Goal: Task Accomplishment & Management: Use online tool/utility

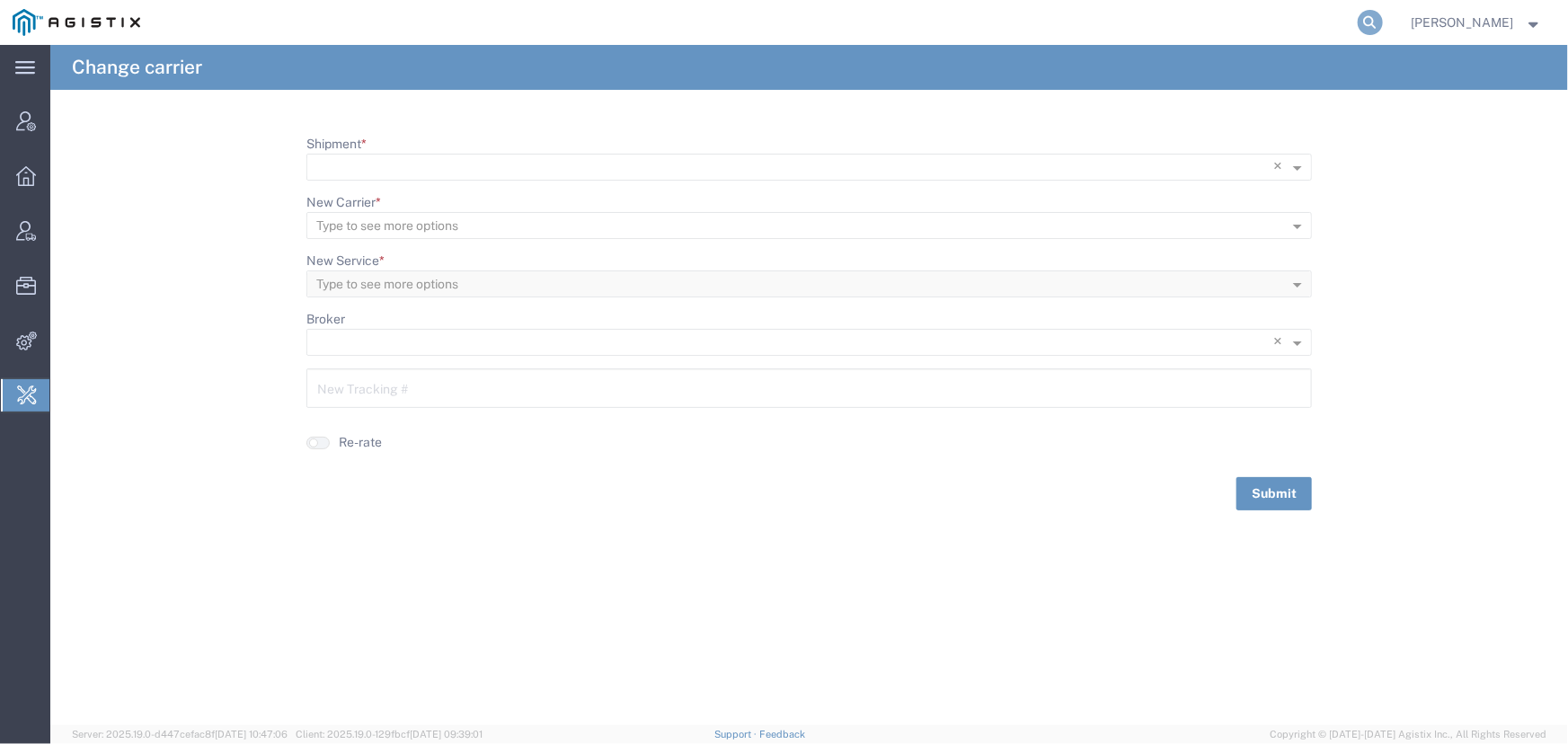
click at [1366, 30] on icon at bounding box center [1371, 22] width 25 height 25
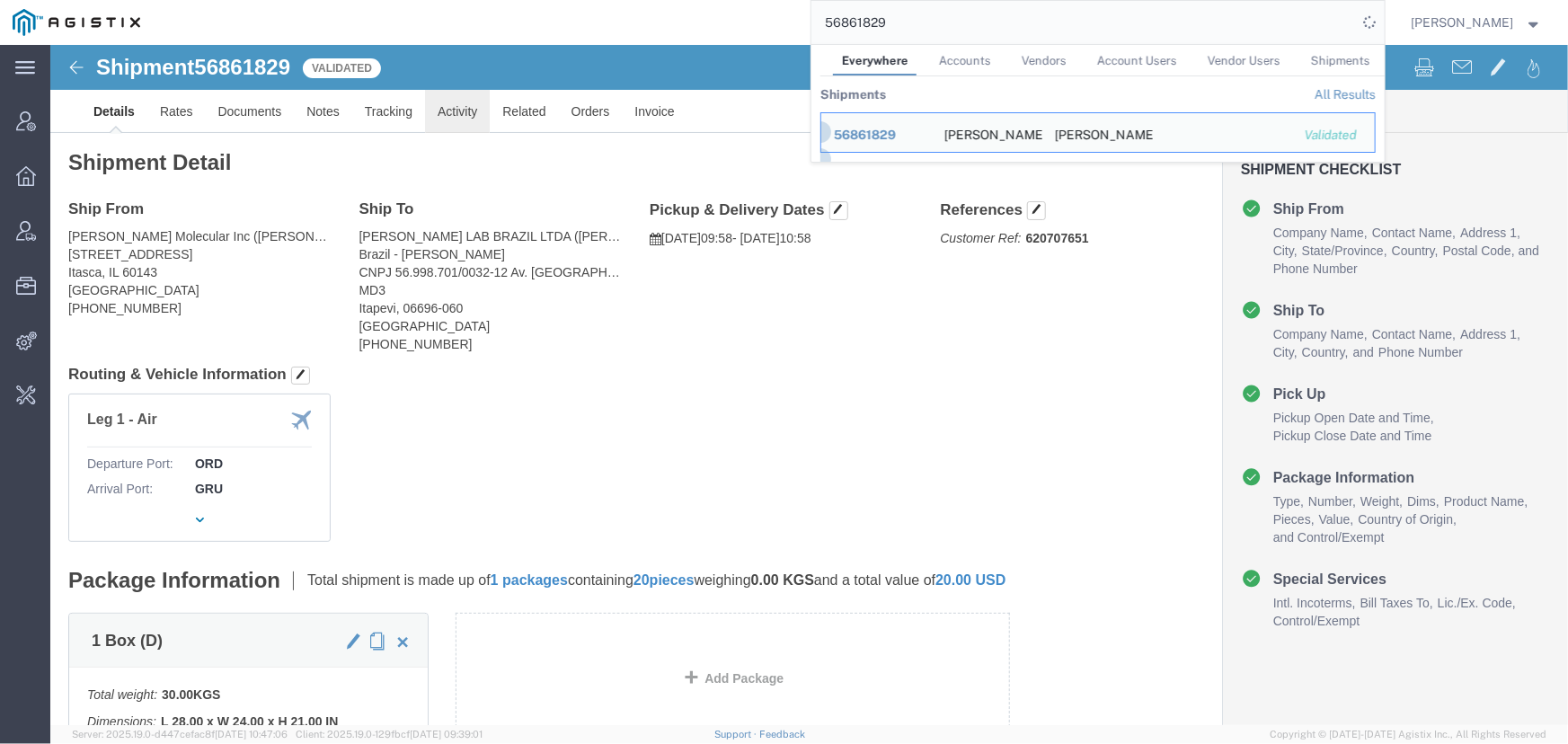
click link "Activity"
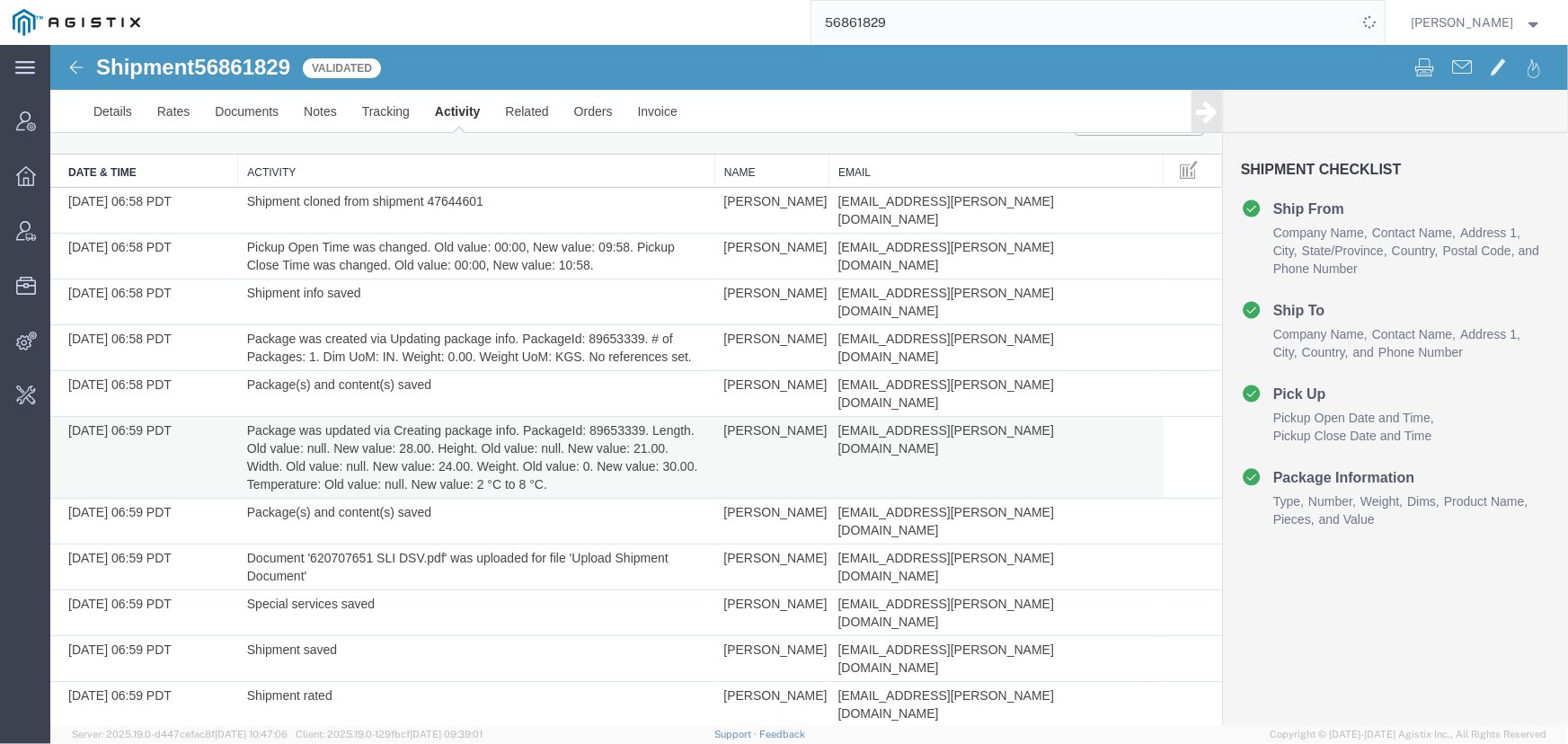
scroll to position [88, 0]
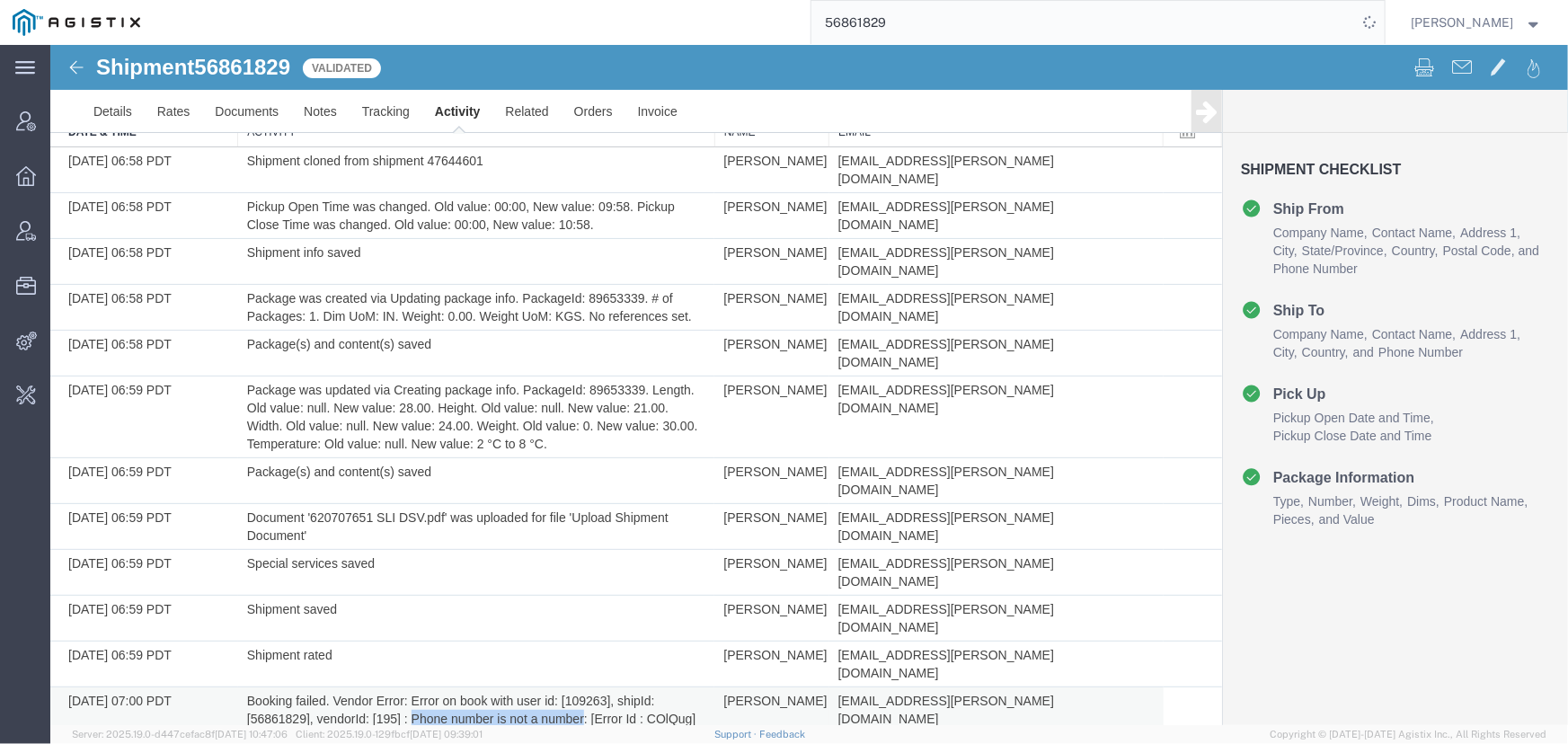
drag, startPoint x: 581, startPoint y: 589, endPoint x: 410, endPoint y: 589, distance: 171.0
click at [410, 687] on td "Booking failed. Vendor Error: Error on book with user id: [109263], shipId: [56…" at bounding box center [475, 709] width 477 height 45
click at [104, 102] on link "Details" at bounding box center [112, 110] width 64 height 44
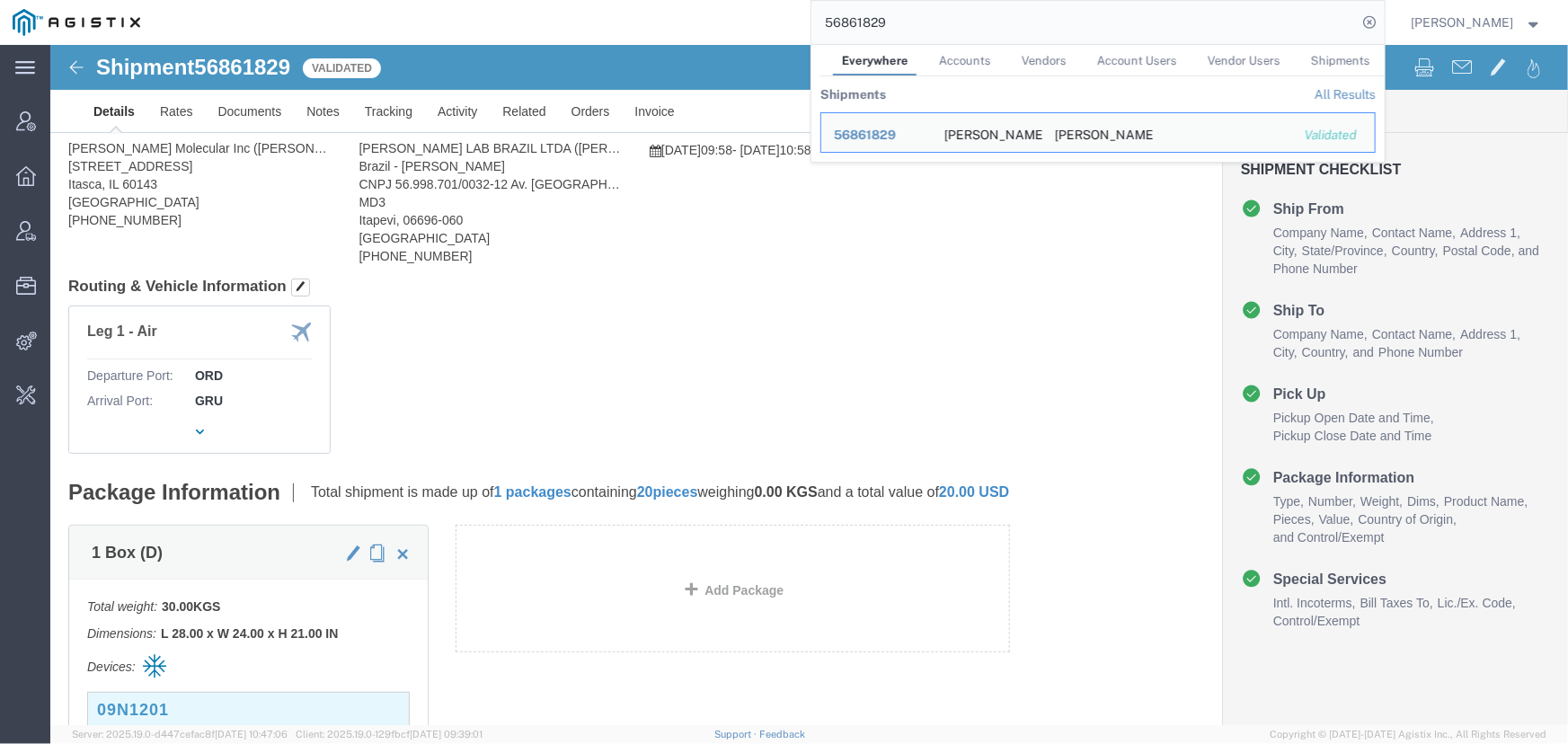
drag, startPoint x: 937, startPoint y: 18, endPoint x: 509, endPoint y: 17, distance: 428.0
click at [509, 17] on div "56861829 Everywhere Accounts Vendors Account Users Vendor Users Shipments Shipm…" at bounding box center [769, 22] width 1232 height 45
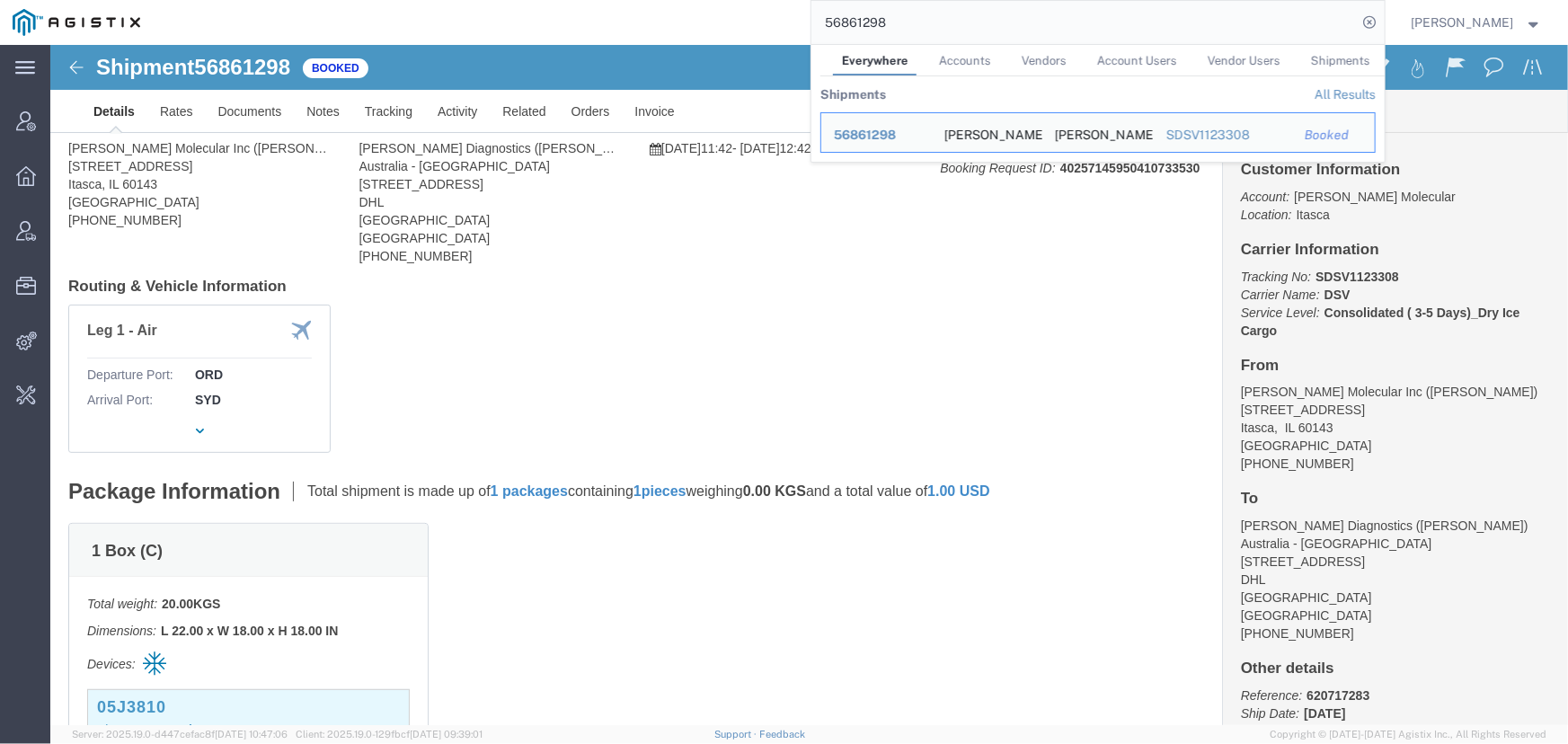
drag, startPoint x: 953, startPoint y: 18, endPoint x: 590, endPoint y: 25, distance: 363.1
click at [590, 25] on div "56861298 Everywhere Accounts Vendors Account Users Vendor Users Shipments Shipm…" at bounding box center [769, 22] width 1232 height 45
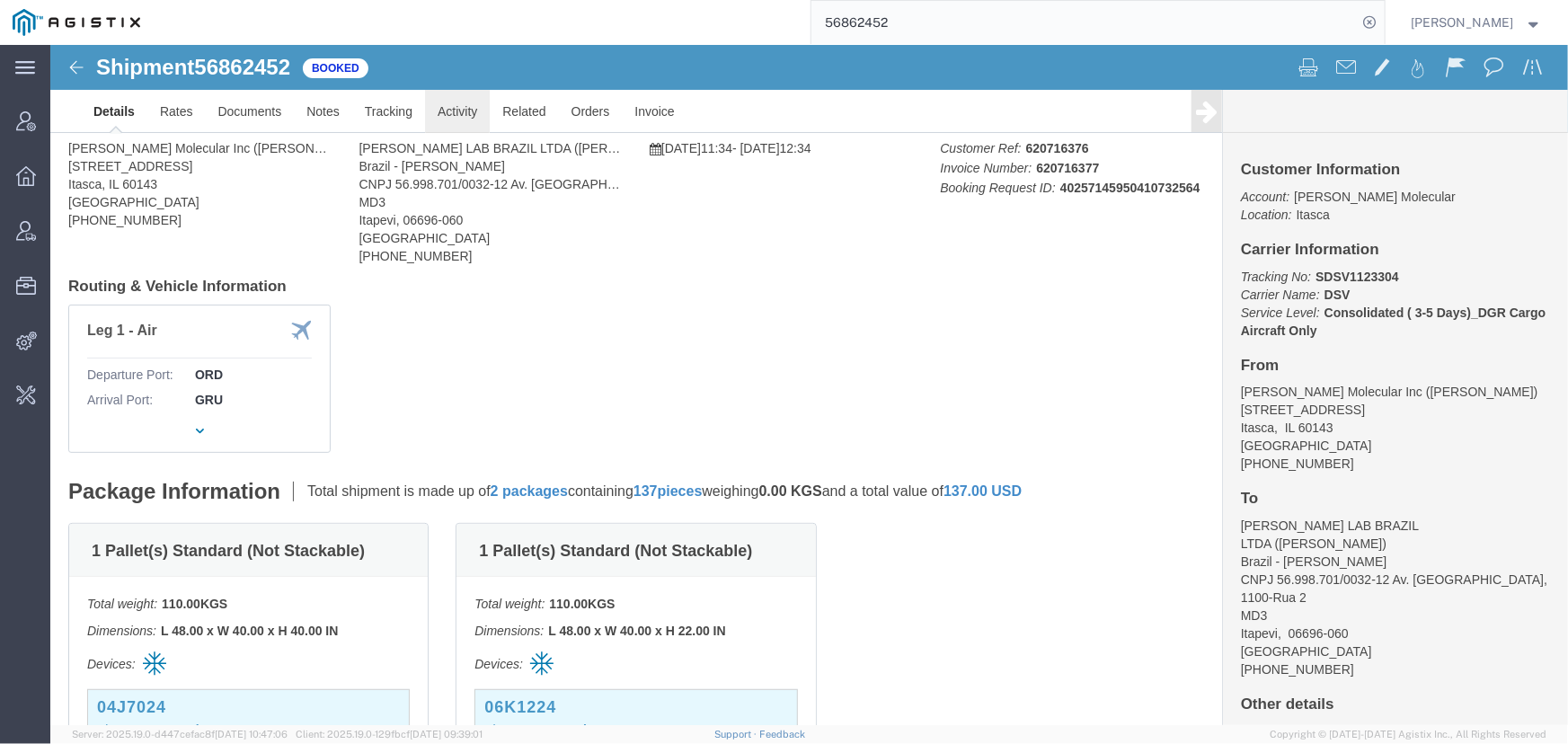
click link "Activity"
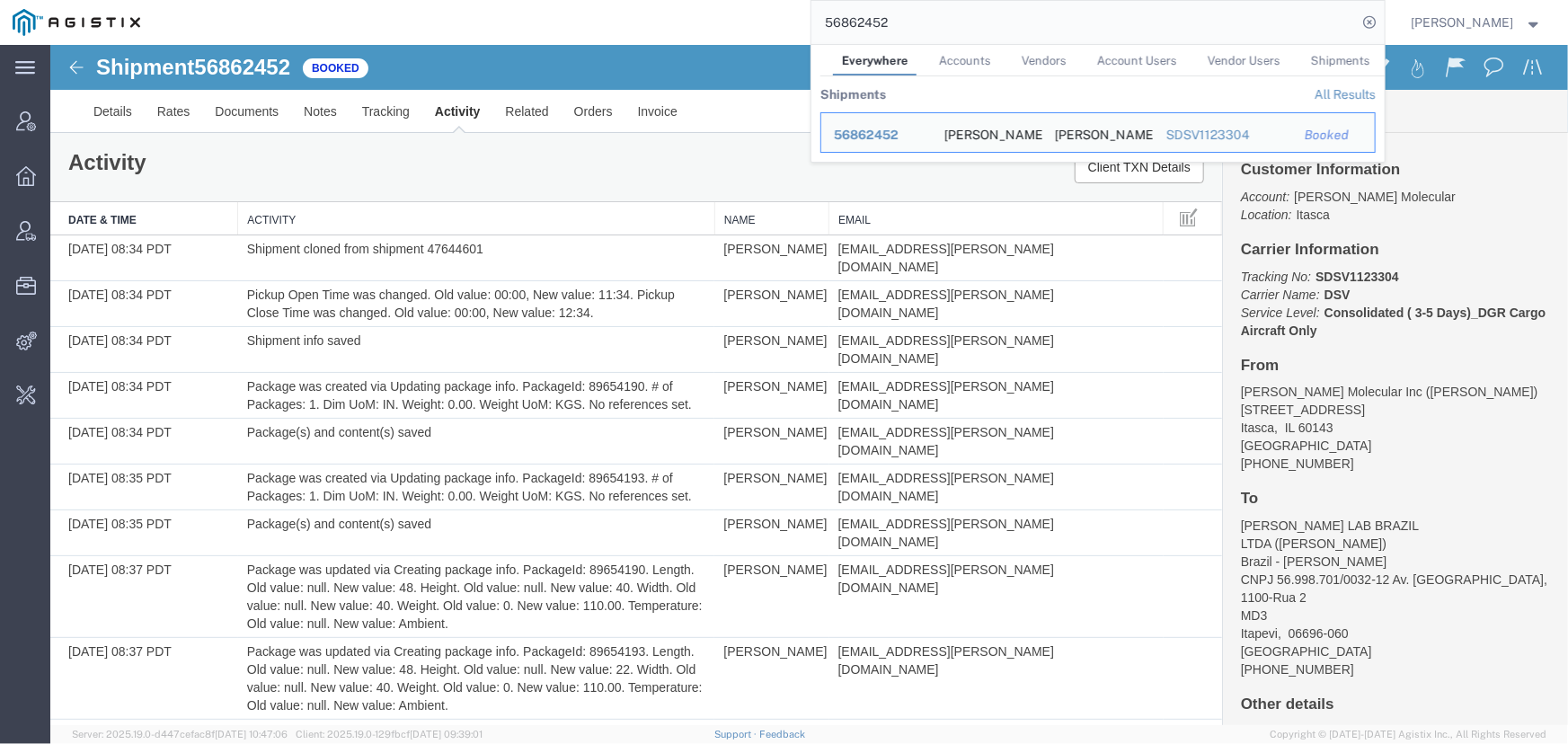
drag, startPoint x: 933, startPoint y: 19, endPoint x: 631, endPoint y: 33, distance: 302.3
click at [631, 33] on div "56862452 Everywhere Accounts Vendors Account Users Vendor Users Shipments Shipm…" at bounding box center [769, 22] width 1232 height 45
click at [916, 36] on input "56862452" at bounding box center [1084, 22] width 547 height 44
drag, startPoint x: 914, startPoint y: 31, endPoint x: 655, endPoint y: 39, distance: 259.1
click at [655, 39] on div "56862452 Everywhere Accounts Vendors Account Users Vendor Users Shipments Shipm…" at bounding box center [769, 22] width 1232 height 45
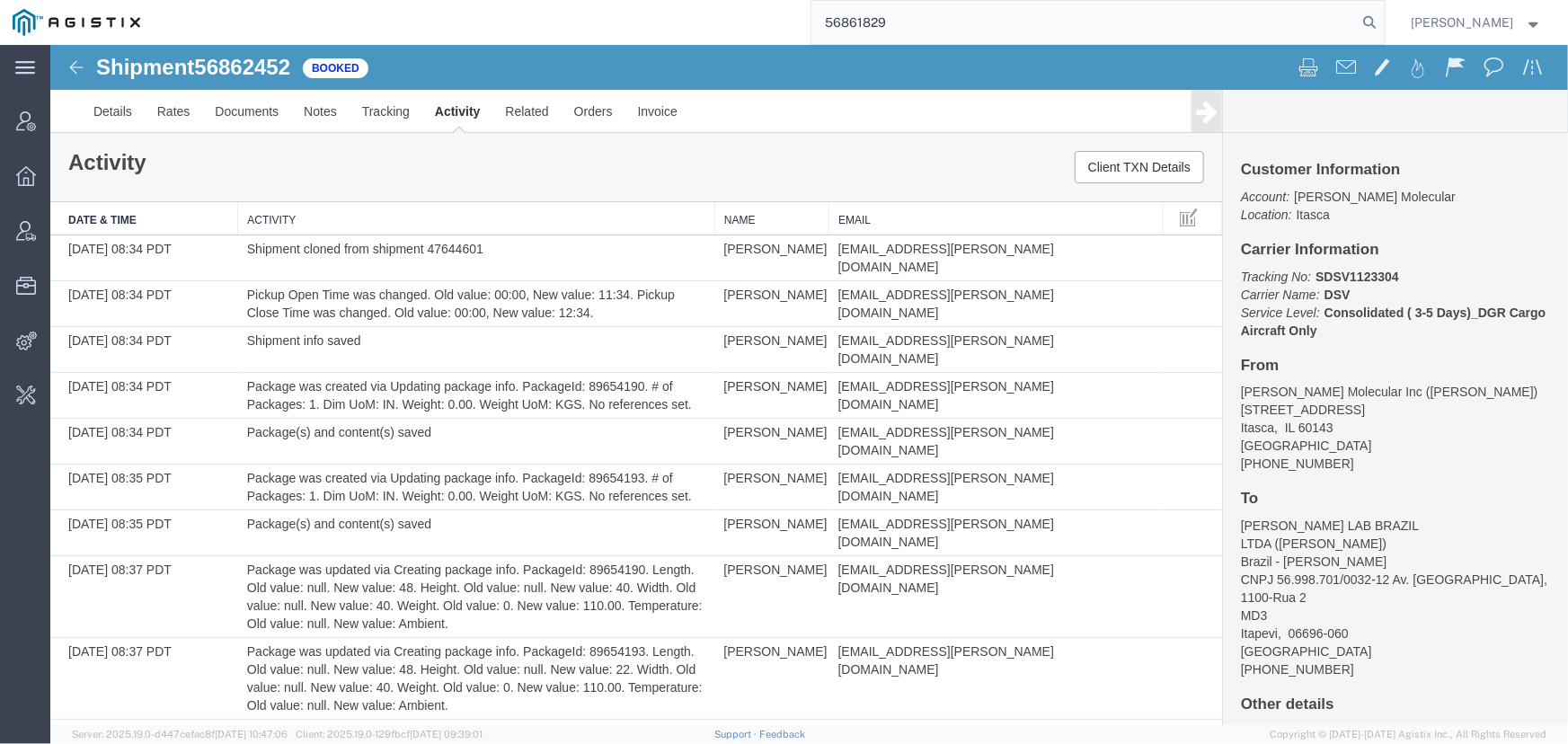
type input "56861829"
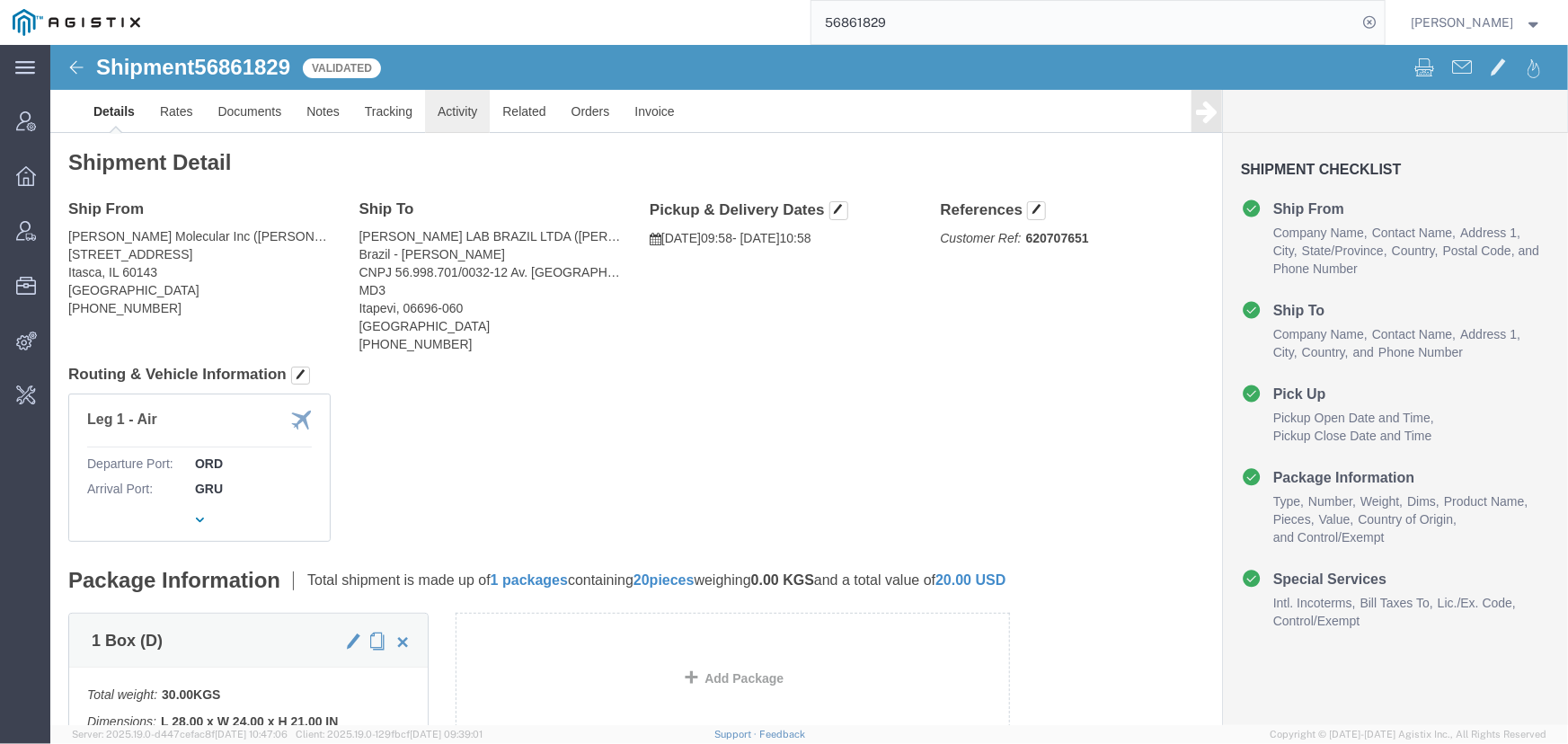
click link "Activity"
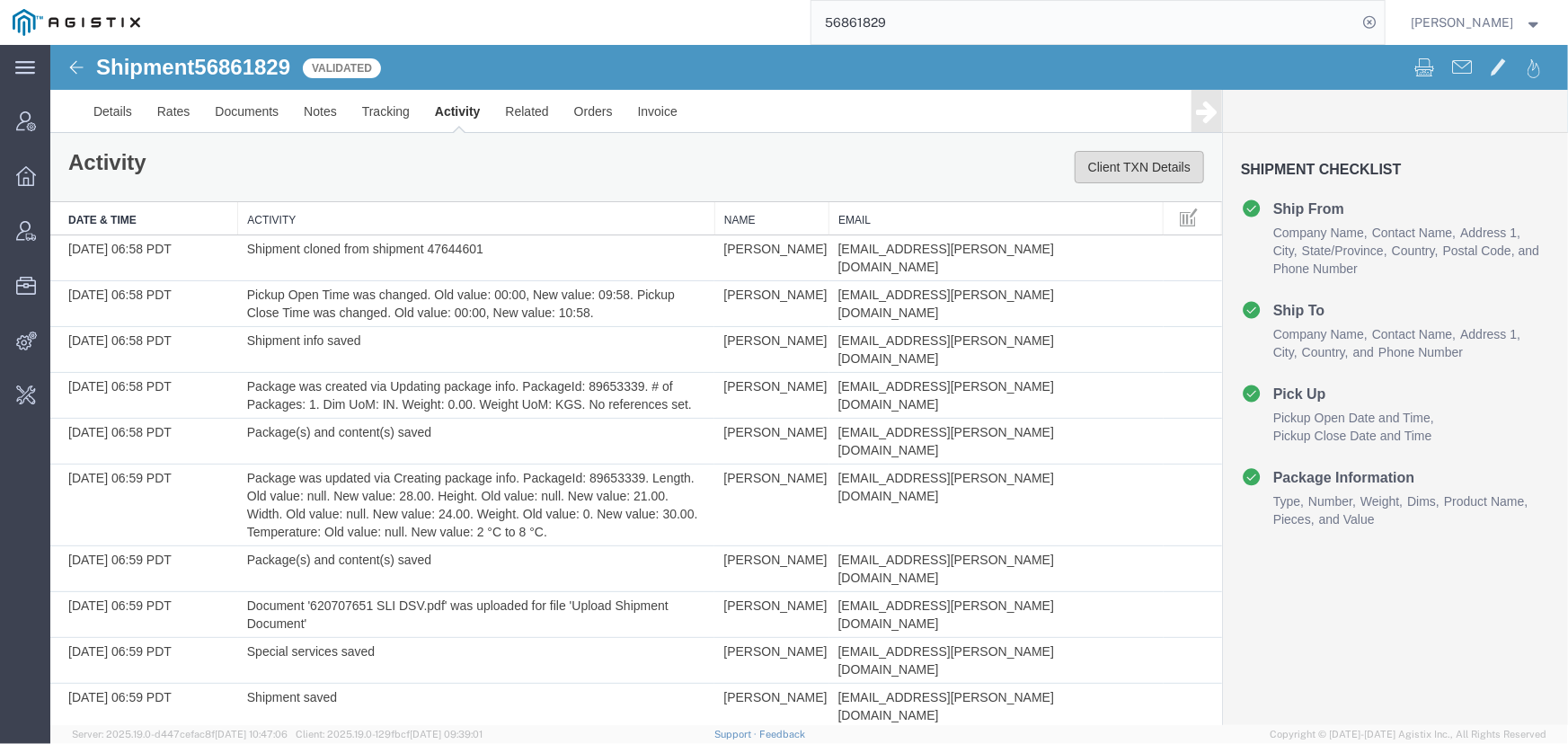
click at [1129, 170] on button "Client TXN Details" at bounding box center [1139, 165] width 130 height 32
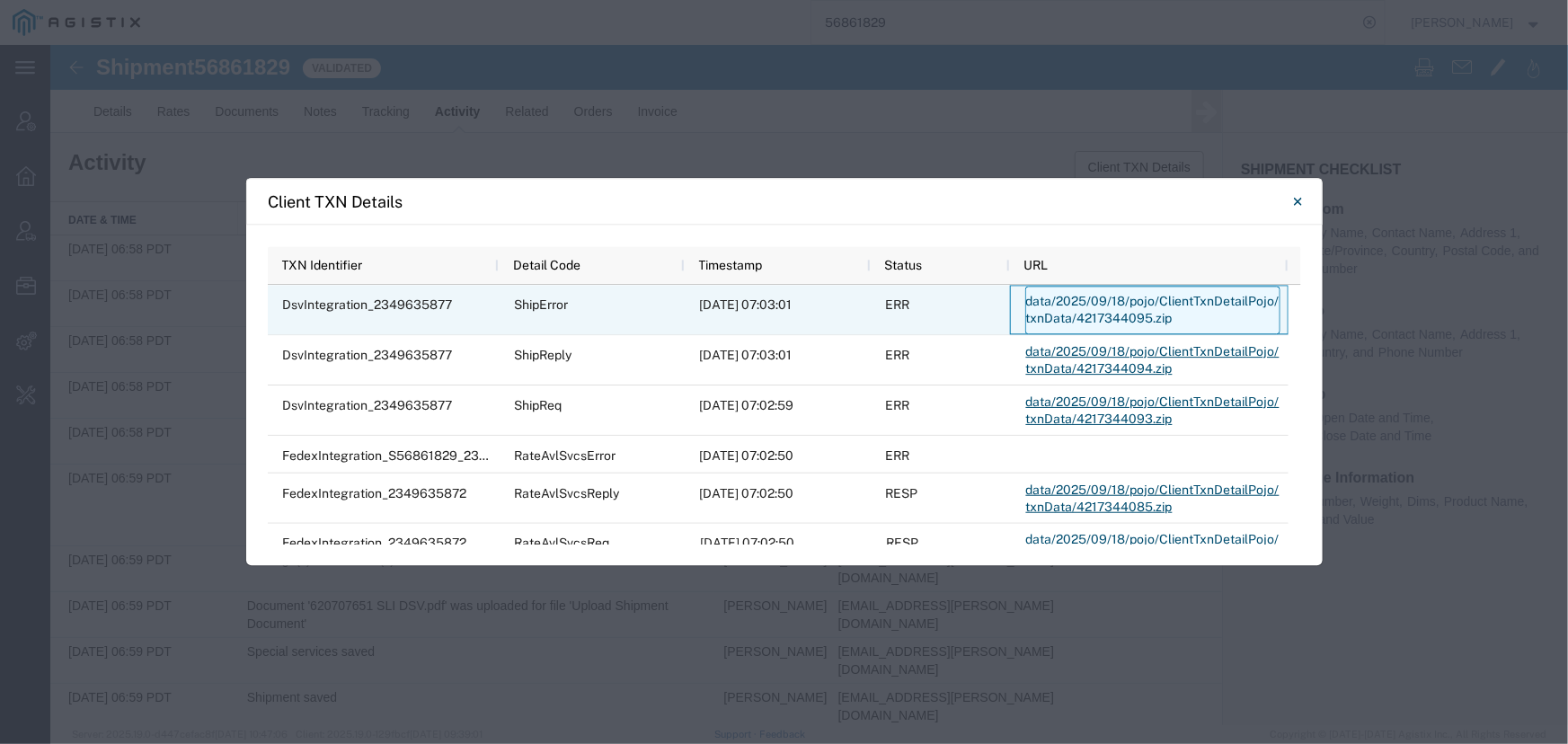
click at [1082, 315] on link "data/2025/09/18/pojo/ClientTxnDetailPojo/txnData/4217344095.zip" at bounding box center [1153, 310] width 255 height 48
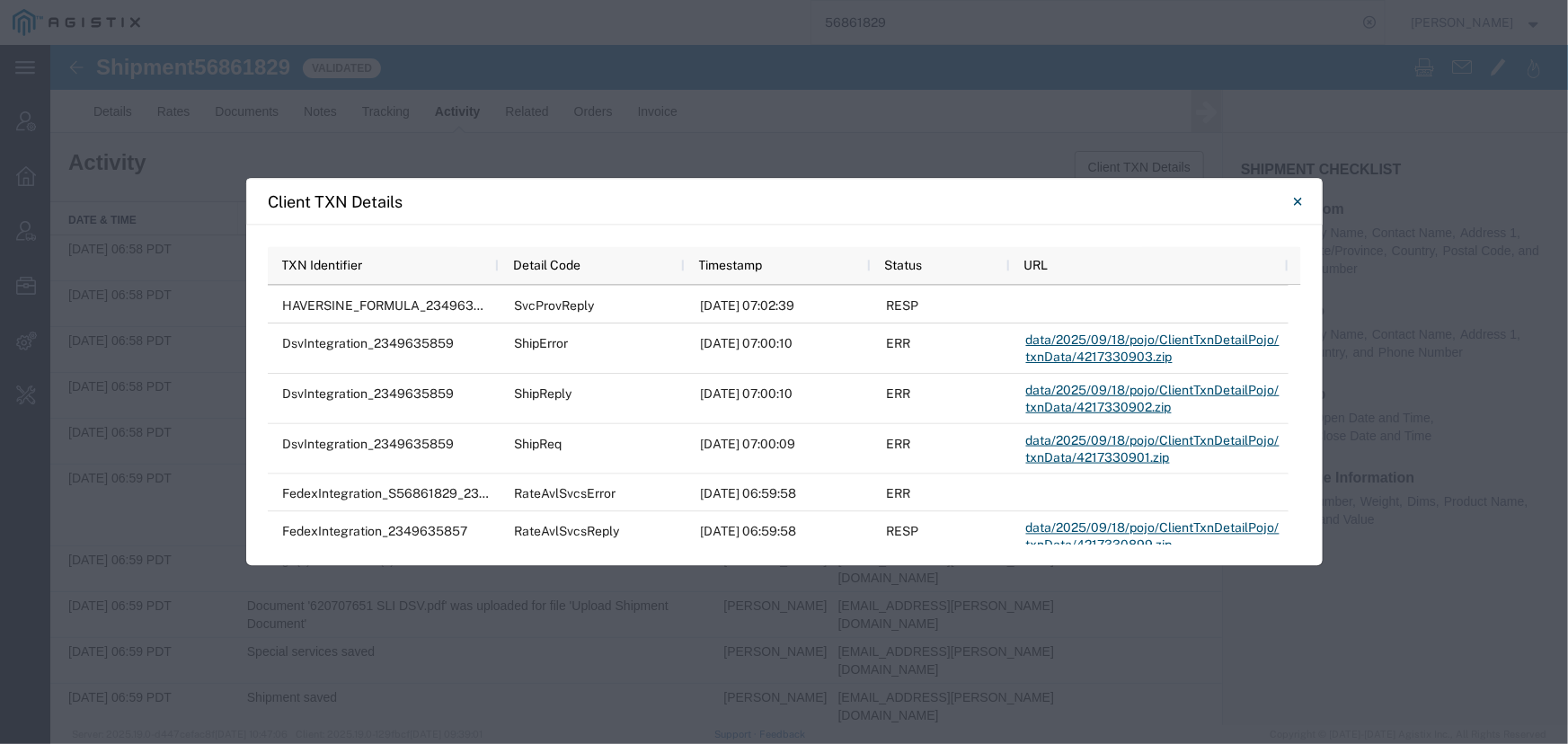
scroll to position [326, 0]
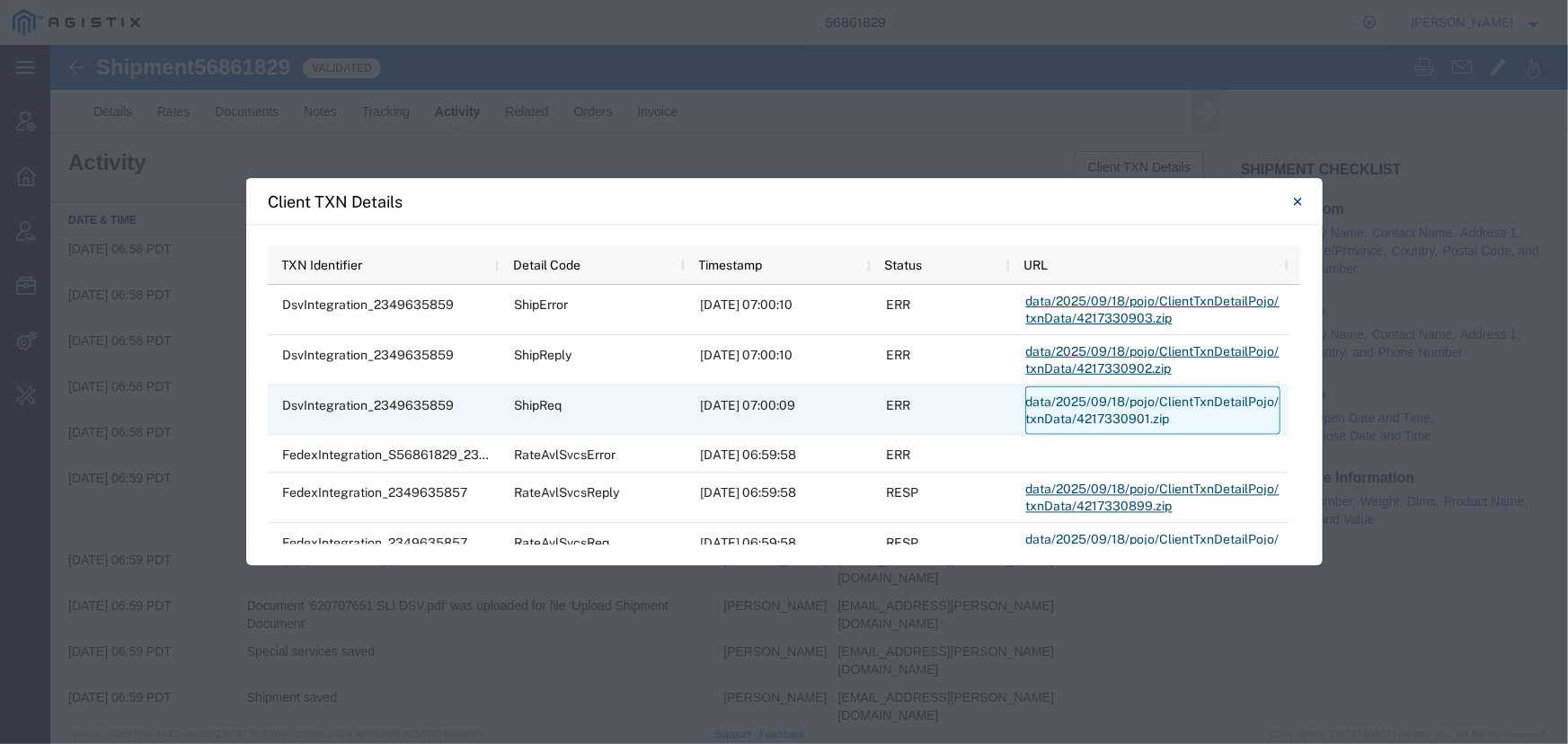
click at [1105, 408] on link "data/2025/09/18/pojo/ClientTxnDetailPojo/txnData/4217330901.zip" at bounding box center [1153, 410] width 255 height 48
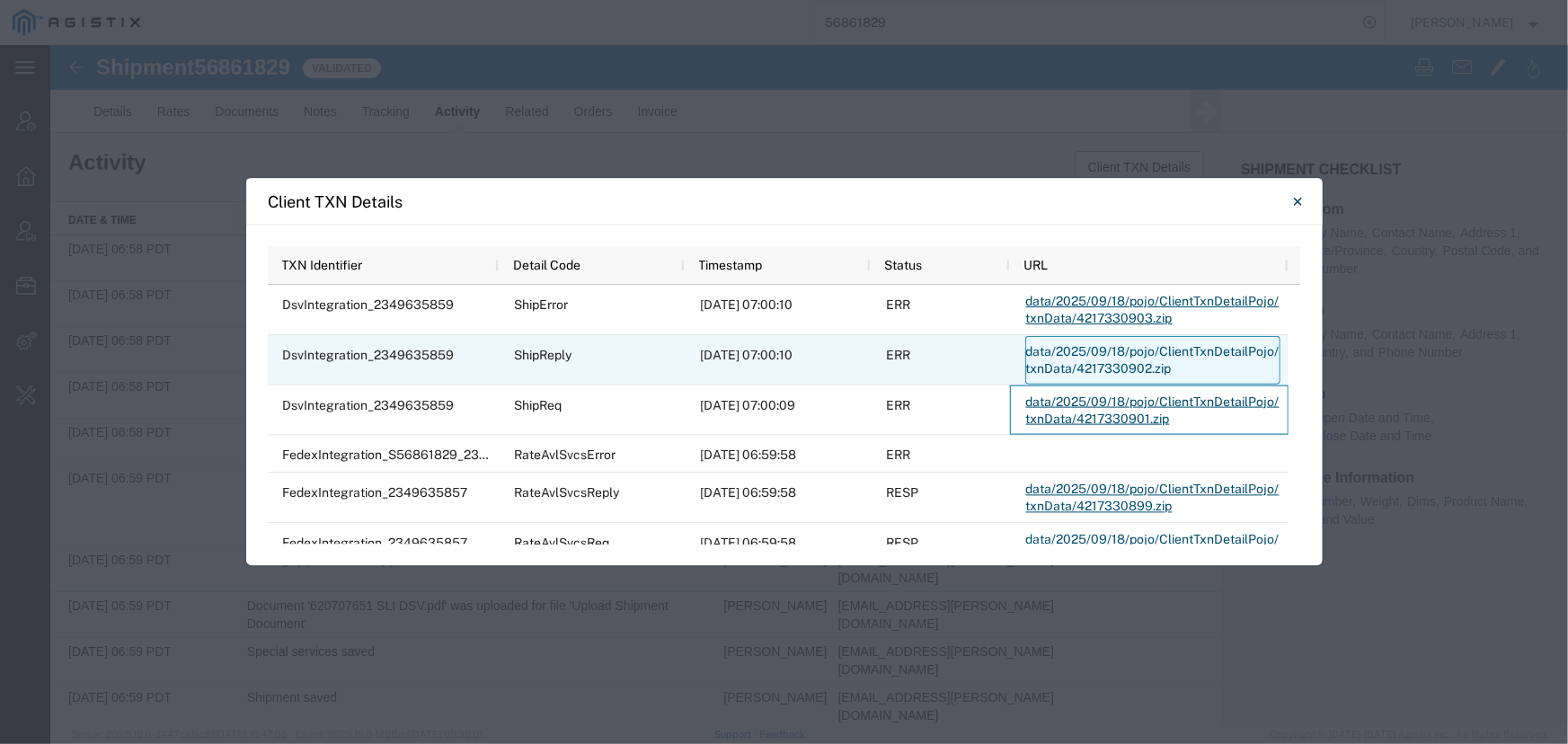
click at [1117, 370] on link "data/2025/09/18/pojo/ClientTxnDetailPojo/txnData/4217330902.zip" at bounding box center [1153, 360] width 255 height 48
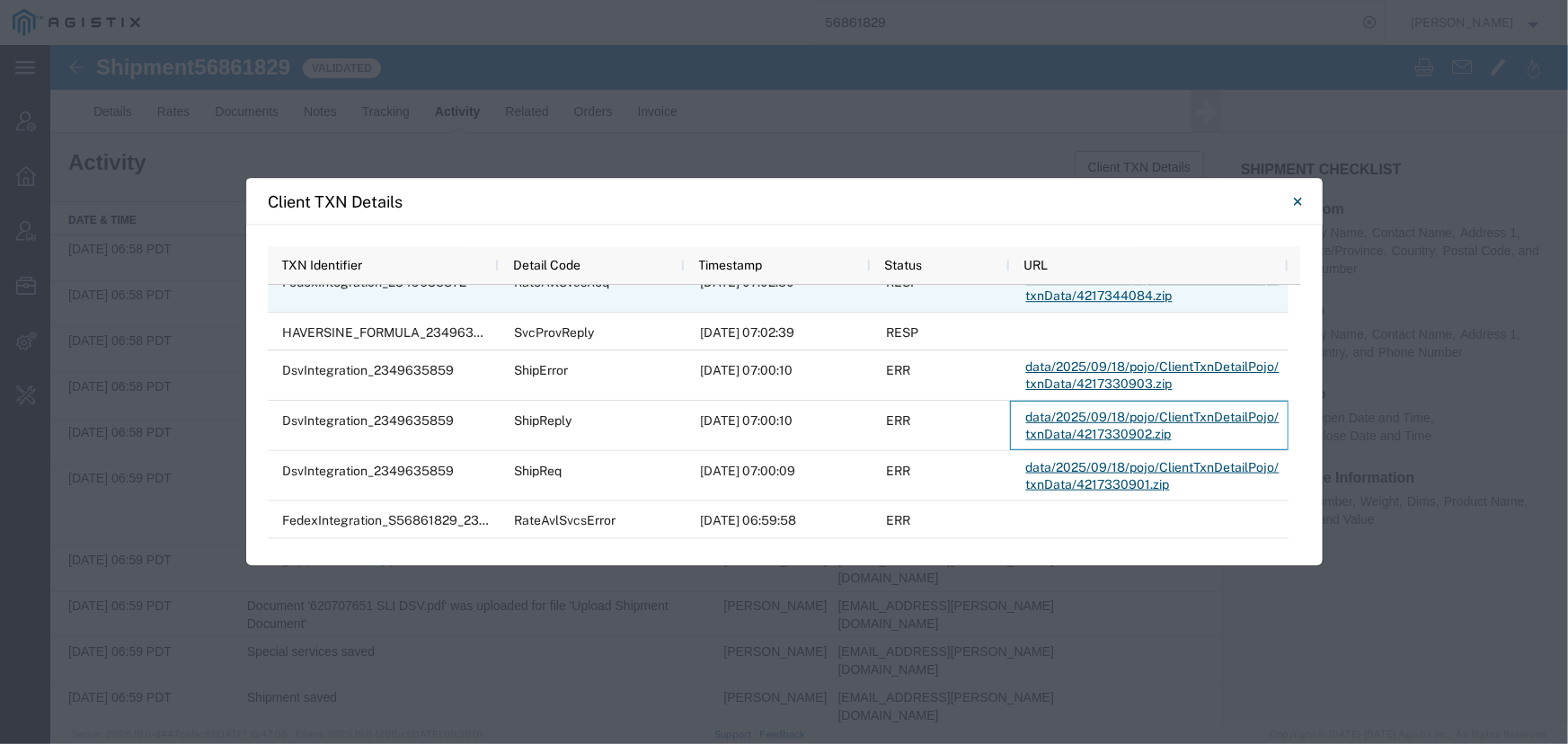
scroll to position [0, 0]
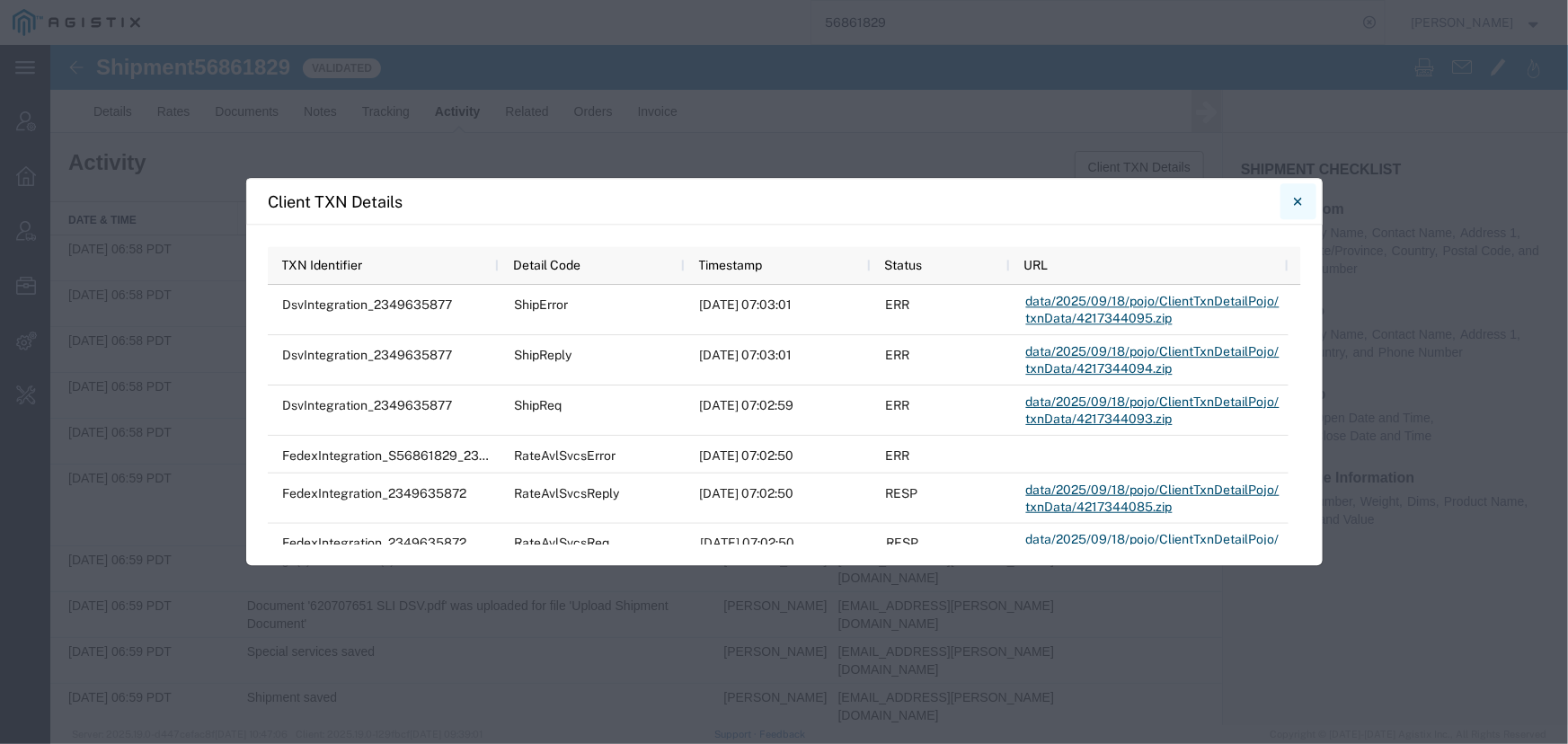
click at [1291, 196] on button "Close" at bounding box center [1298, 201] width 36 height 36
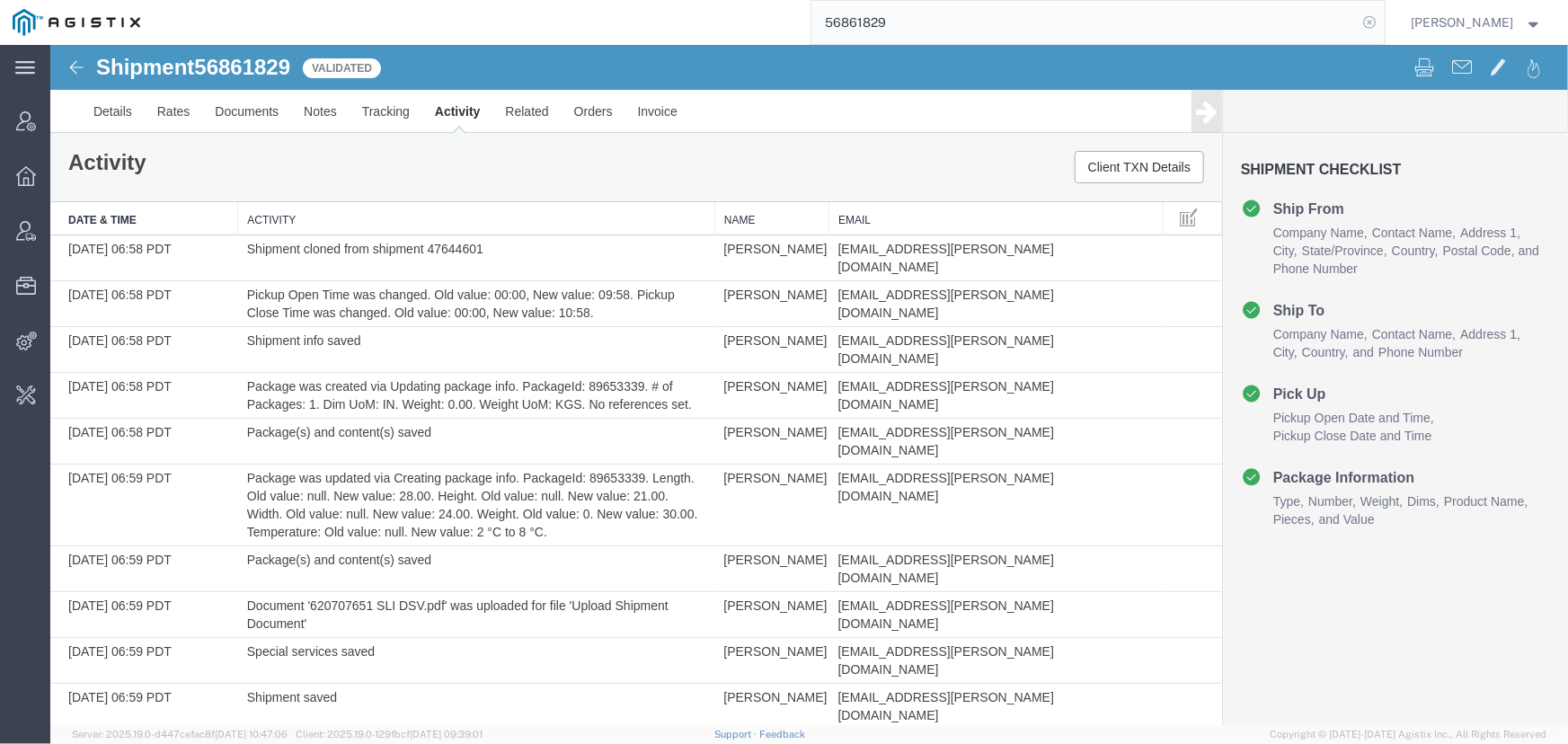
click at [1367, 22] on icon at bounding box center [1371, 22] width 25 height 25
click at [1141, 34] on input "search" at bounding box center [1084, 22] width 547 height 44
type input "[EMAIL_ADDRESS][PERSON_NAME][DOMAIN_NAME]"
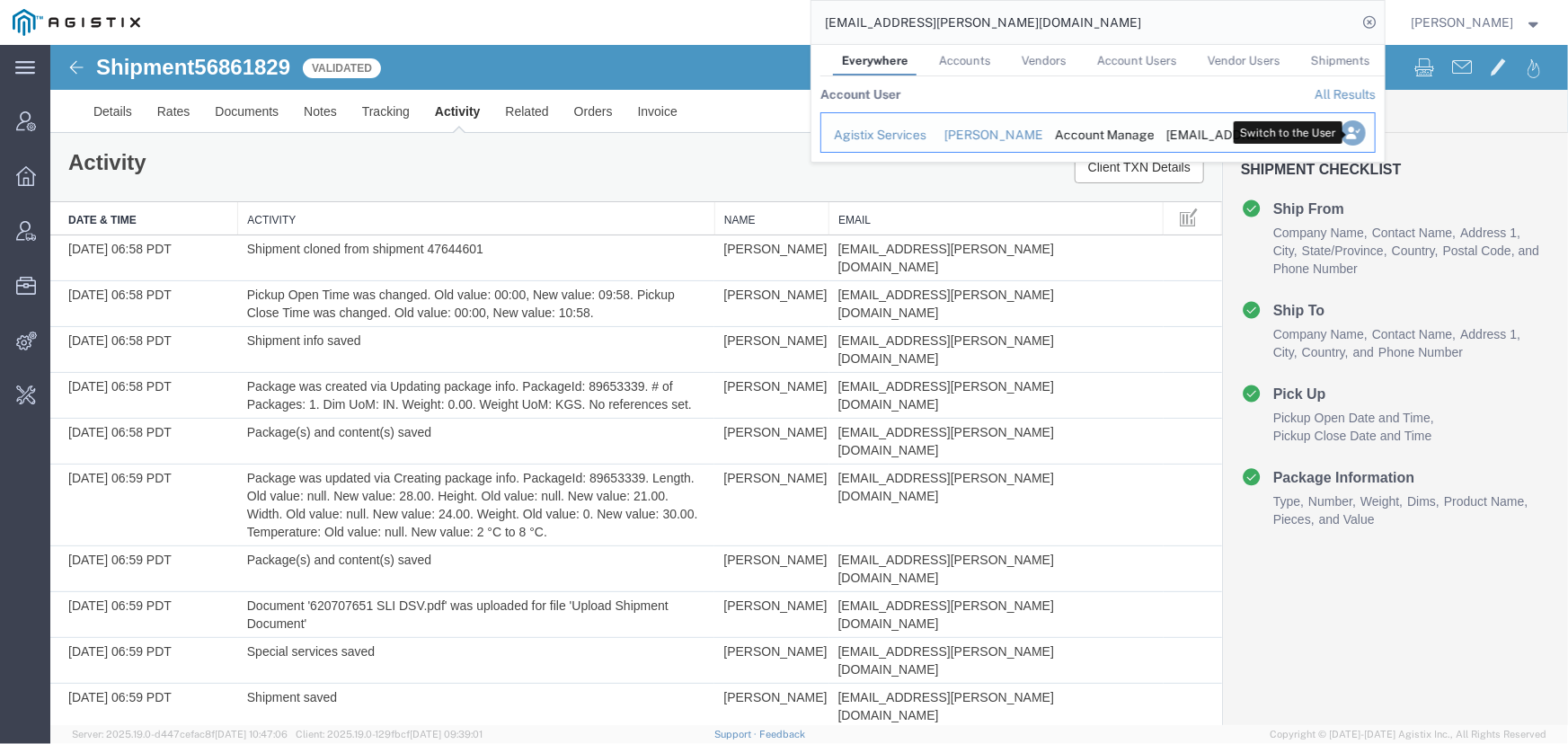
click at [1355, 133] on icon "Search Results" at bounding box center [1352, 133] width 25 height 25
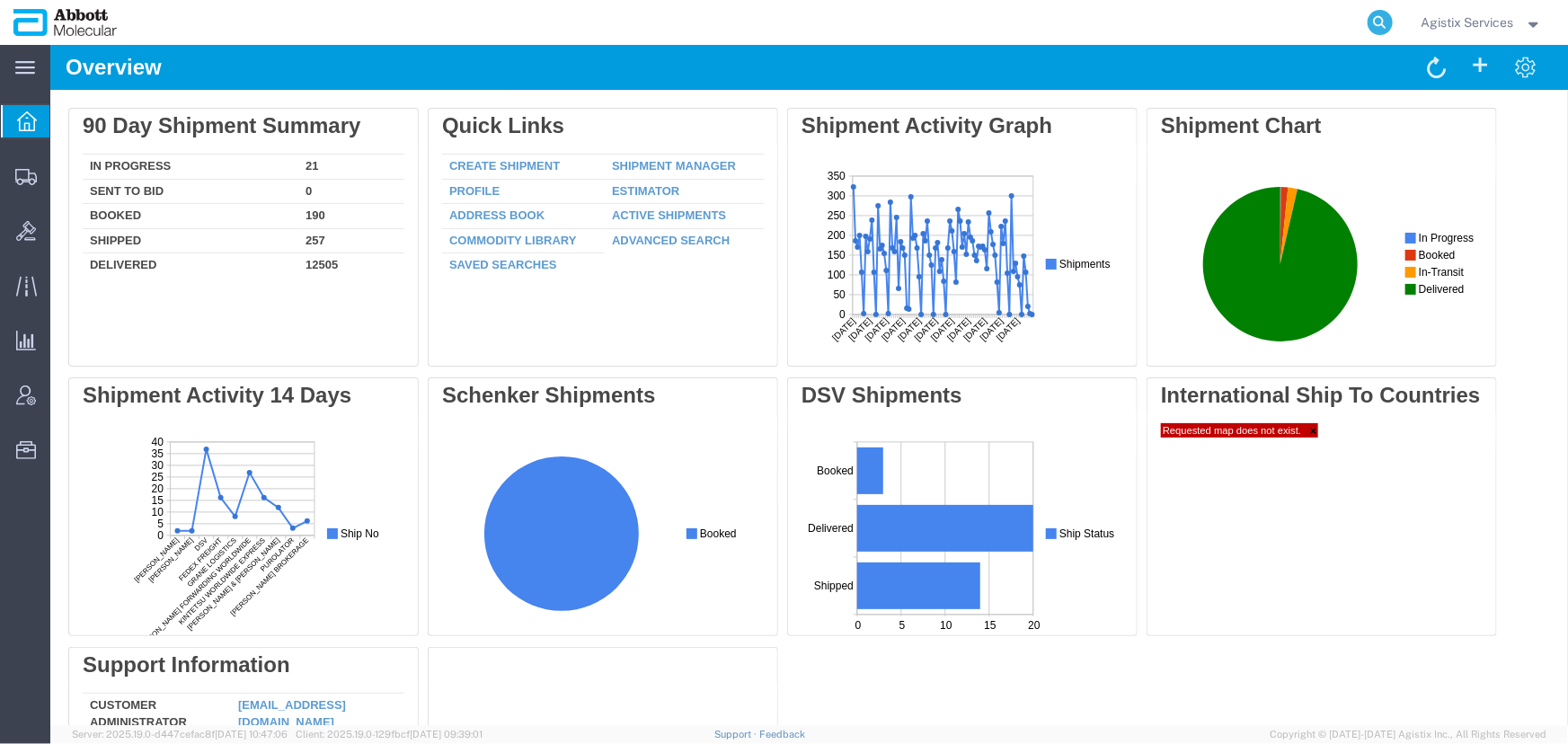
click at [1368, 20] on icon at bounding box center [1380, 22] width 25 height 25
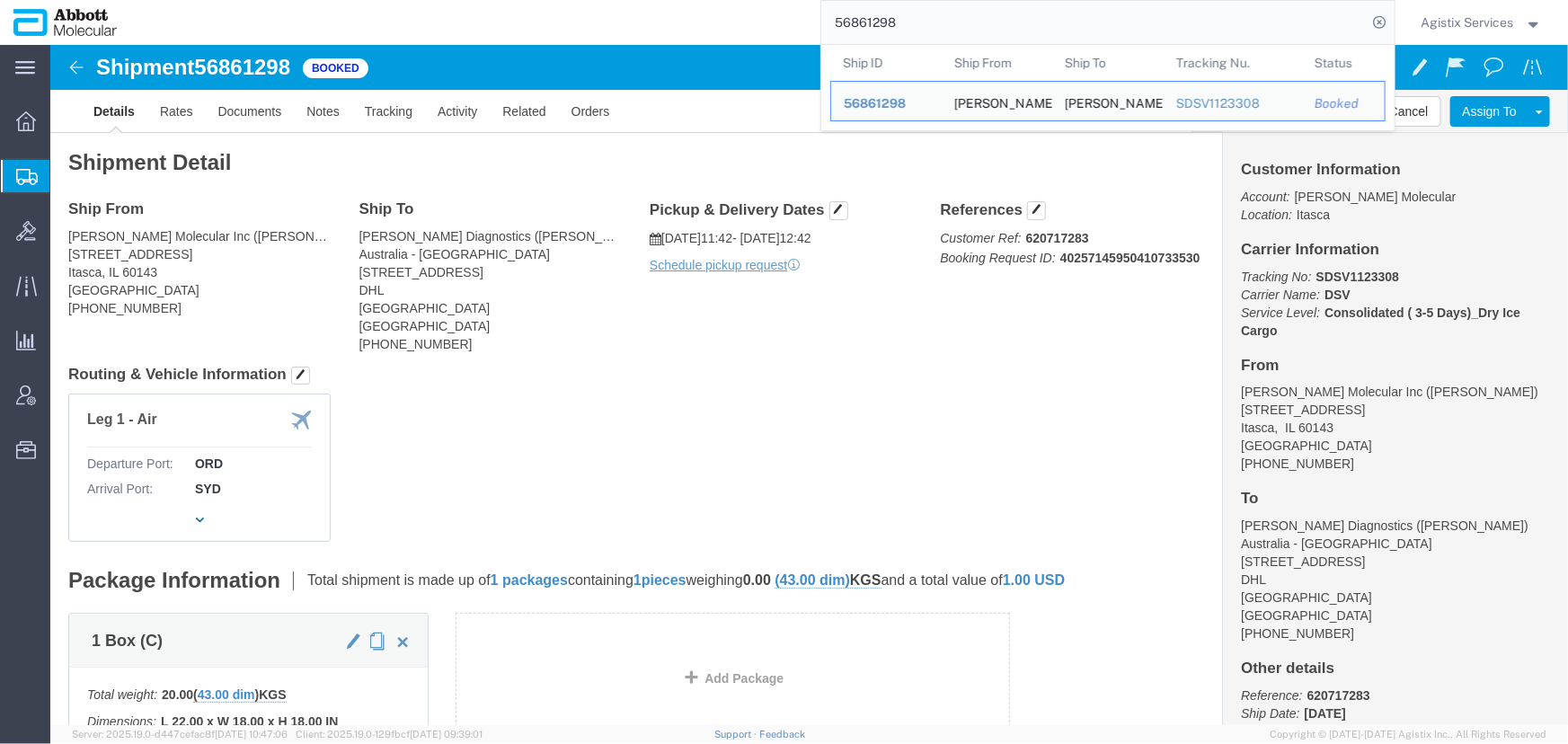
drag, startPoint x: 924, startPoint y: 14, endPoint x: 493, endPoint y: 32, distance: 431.4
click at [493, 32] on div "56861298 Ship ID Ship From Ship To Tracking Nu. Status Ship ID 56861298 Ship Fr…" at bounding box center [763, 22] width 1265 height 45
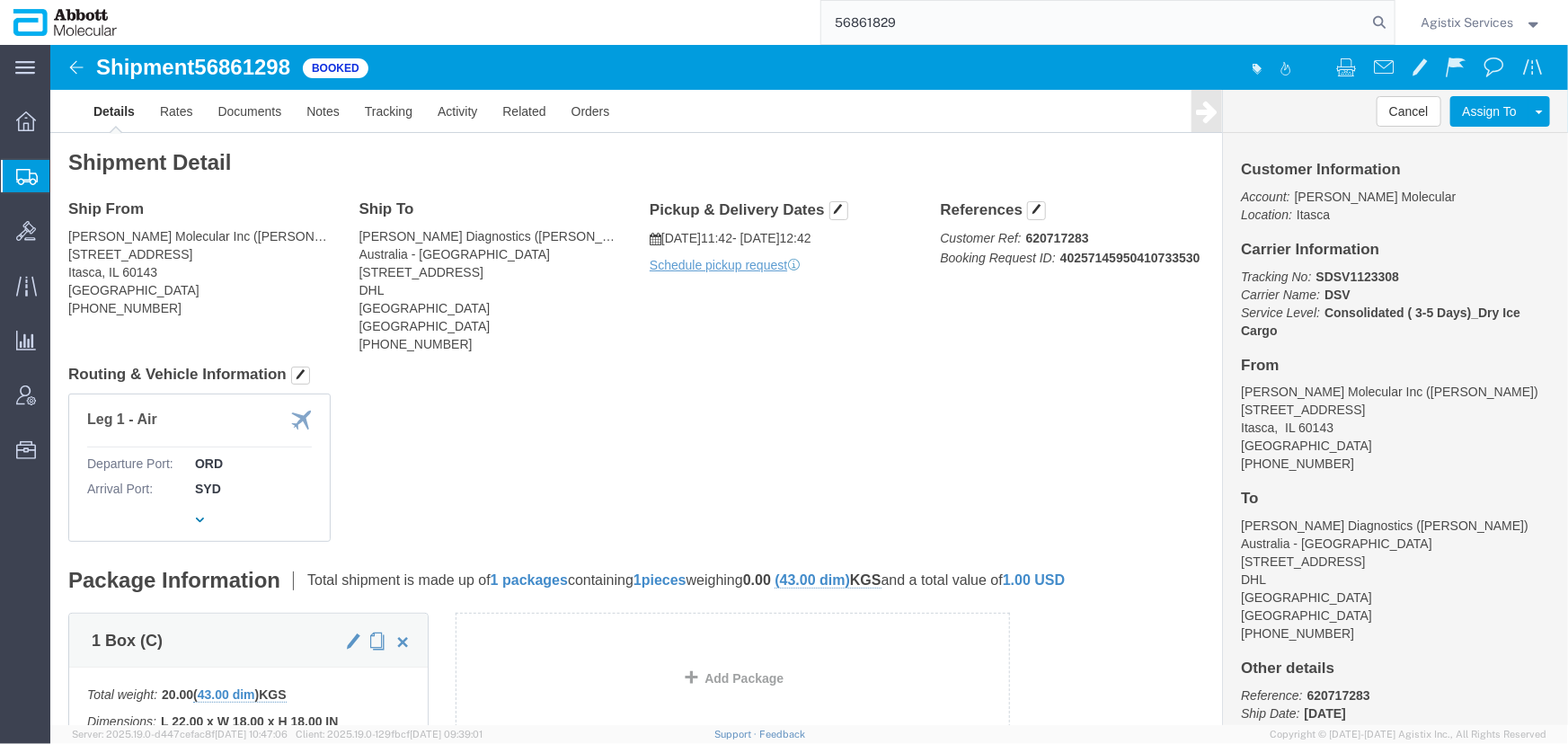
type input "56861829"
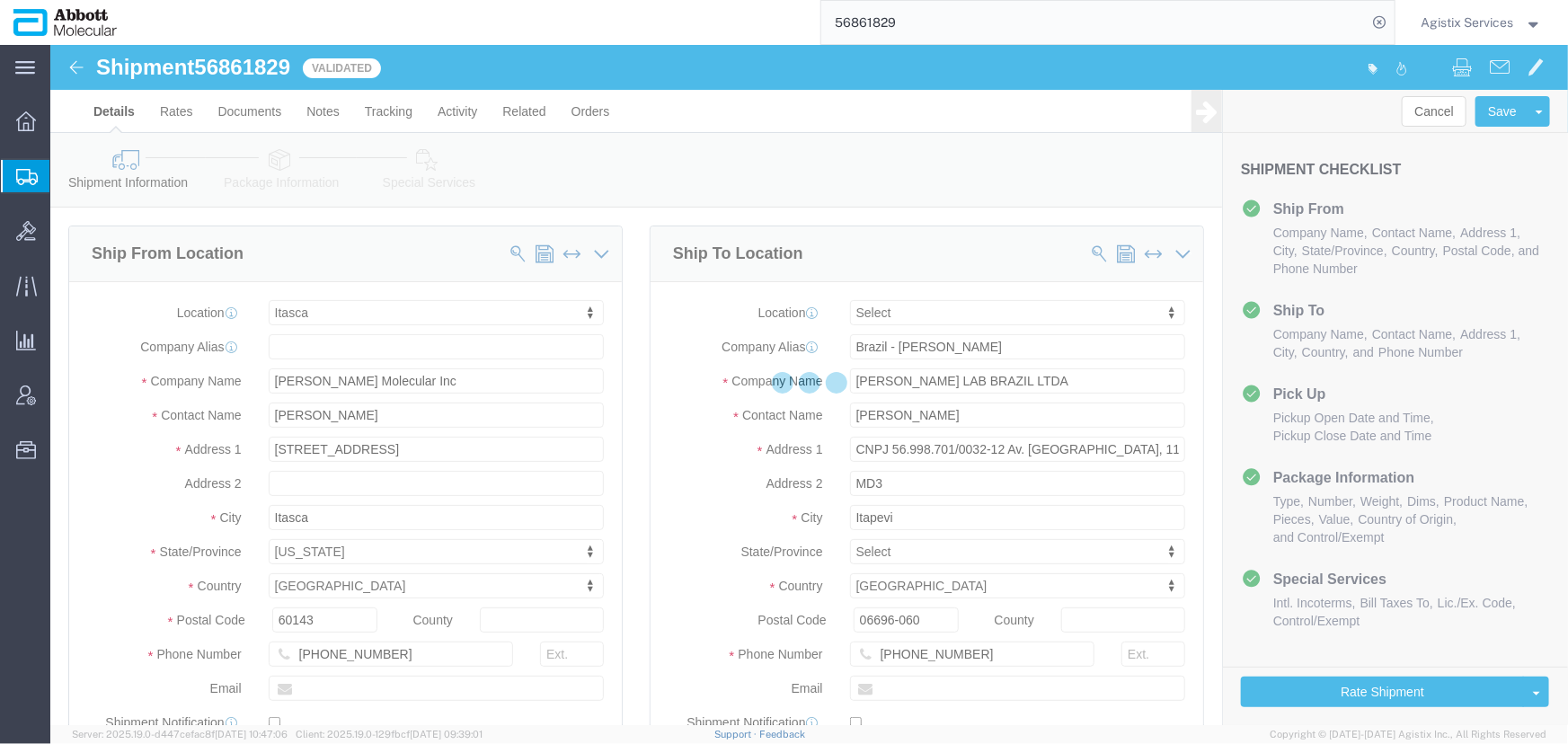
select select "48454"
select select
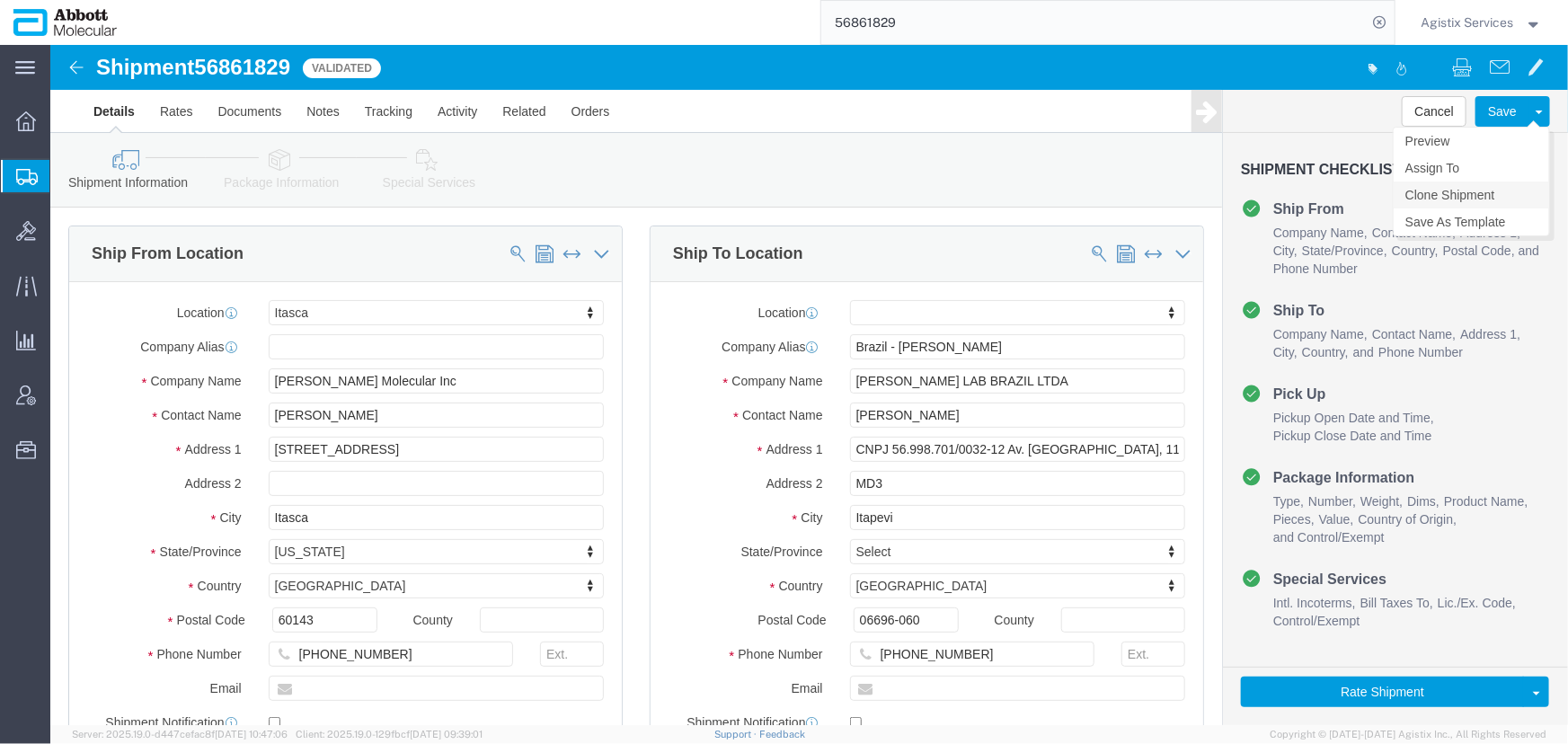
click link "Clone Shipment"
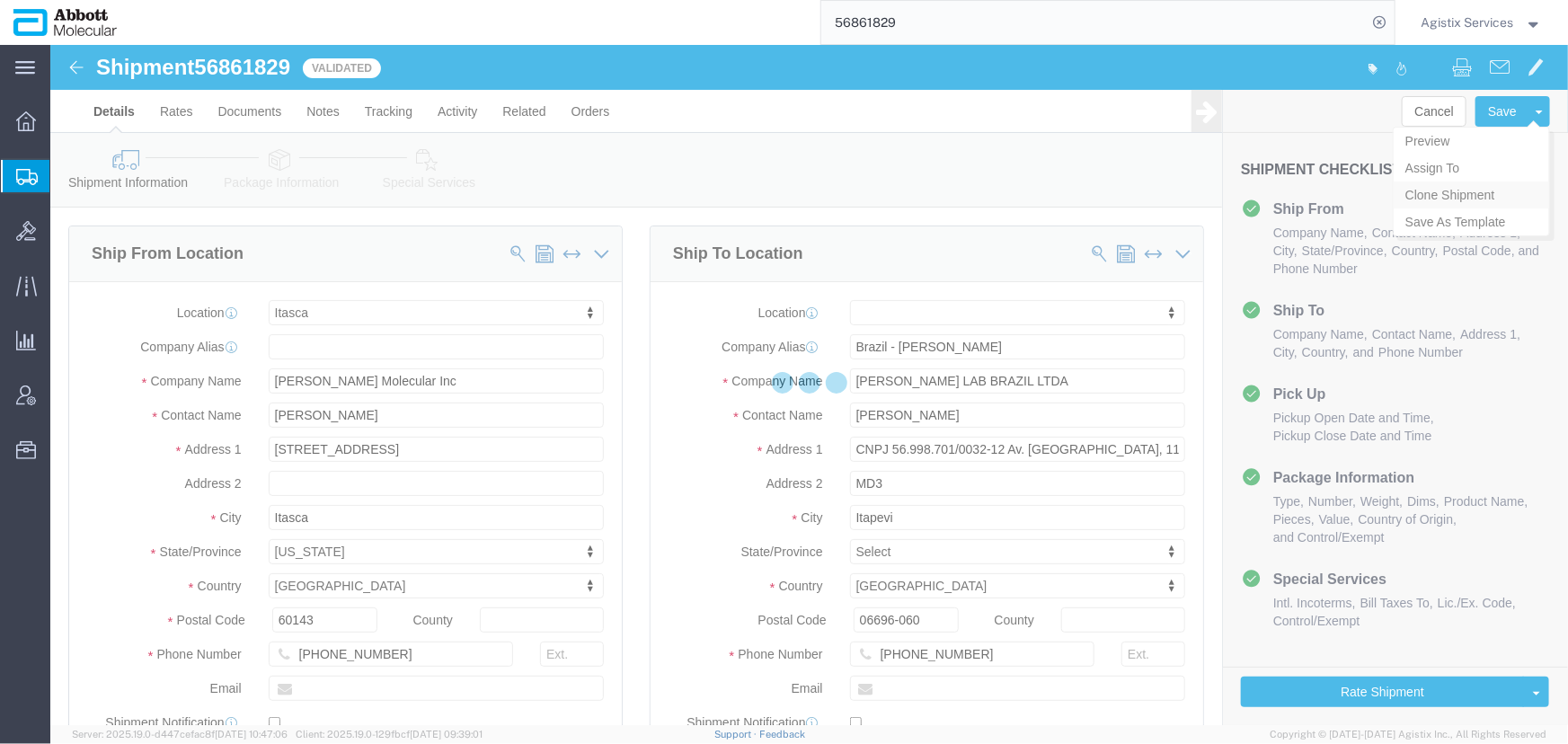
select select "48454"
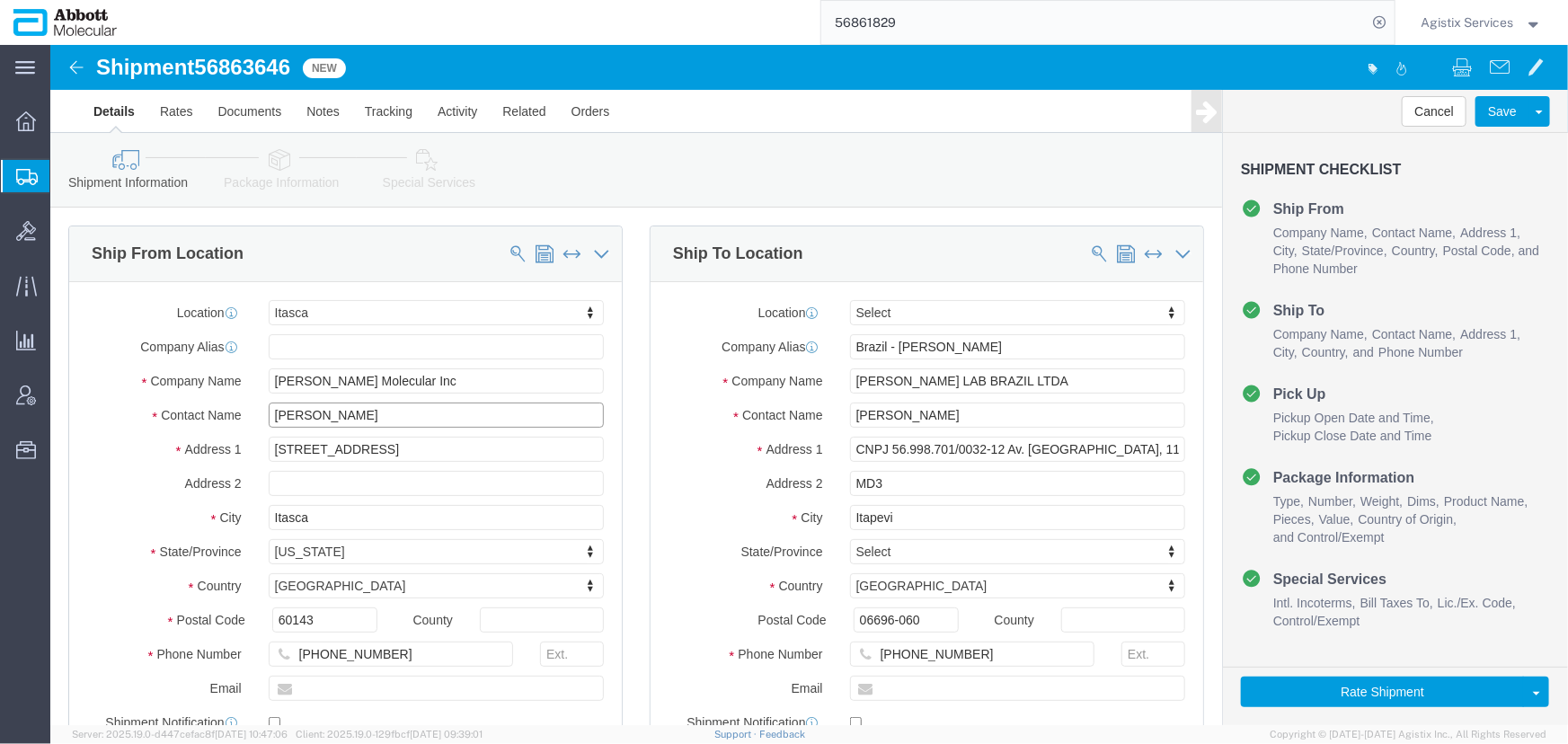
drag, startPoint x: 307, startPoint y: 373, endPoint x: 127, endPoint y: 356, distance: 180.8
click div "Location Itasca Select My Profile Location Des Plaines Des Plaines Receiving - …"
type input "TestJJ"
drag, startPoint x: 947, startPoint y: 367, endPoint x: 709, endPoint y: 371, distance: 238.0
click div "Contact Name Wilton Andrade"
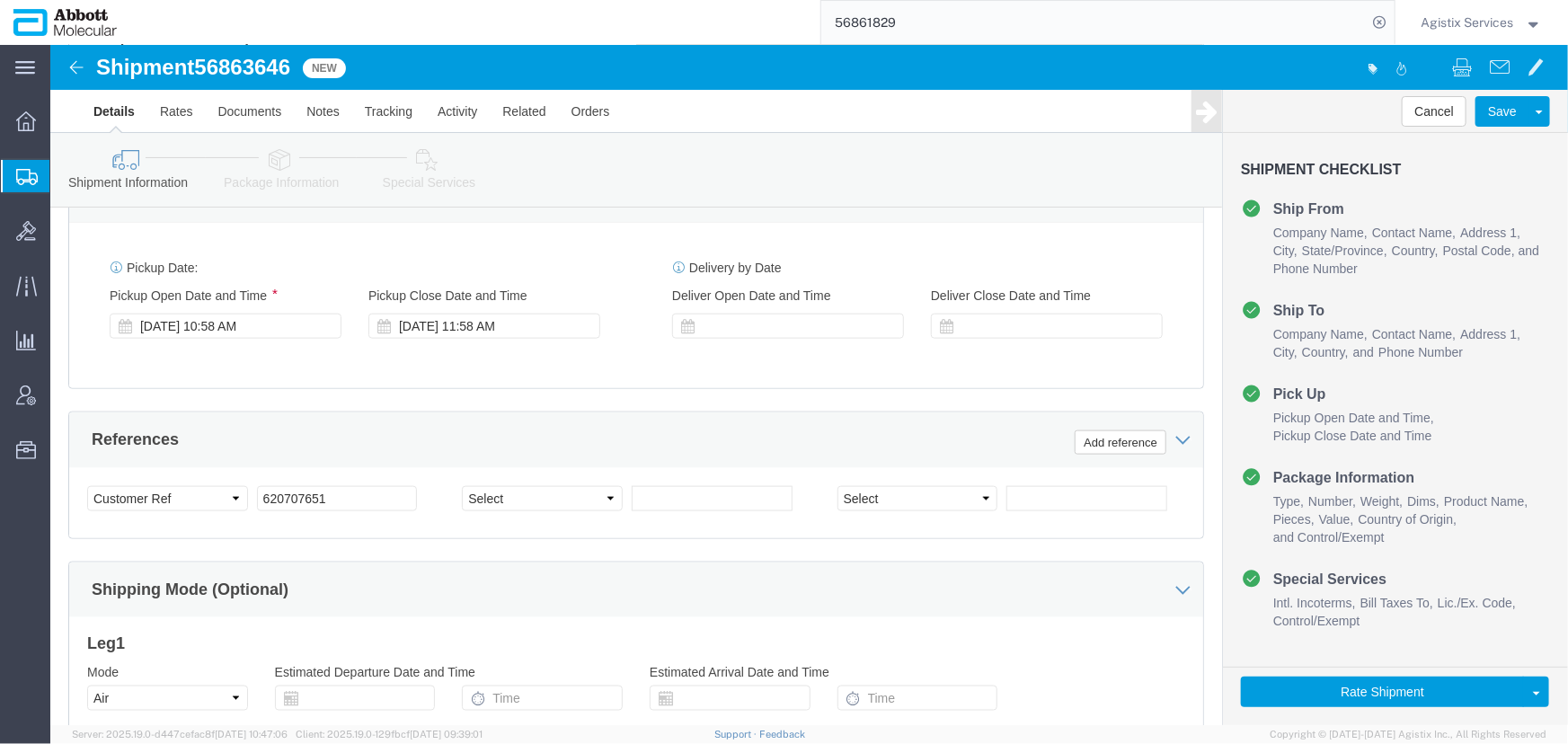
scroll to position [980, 0]
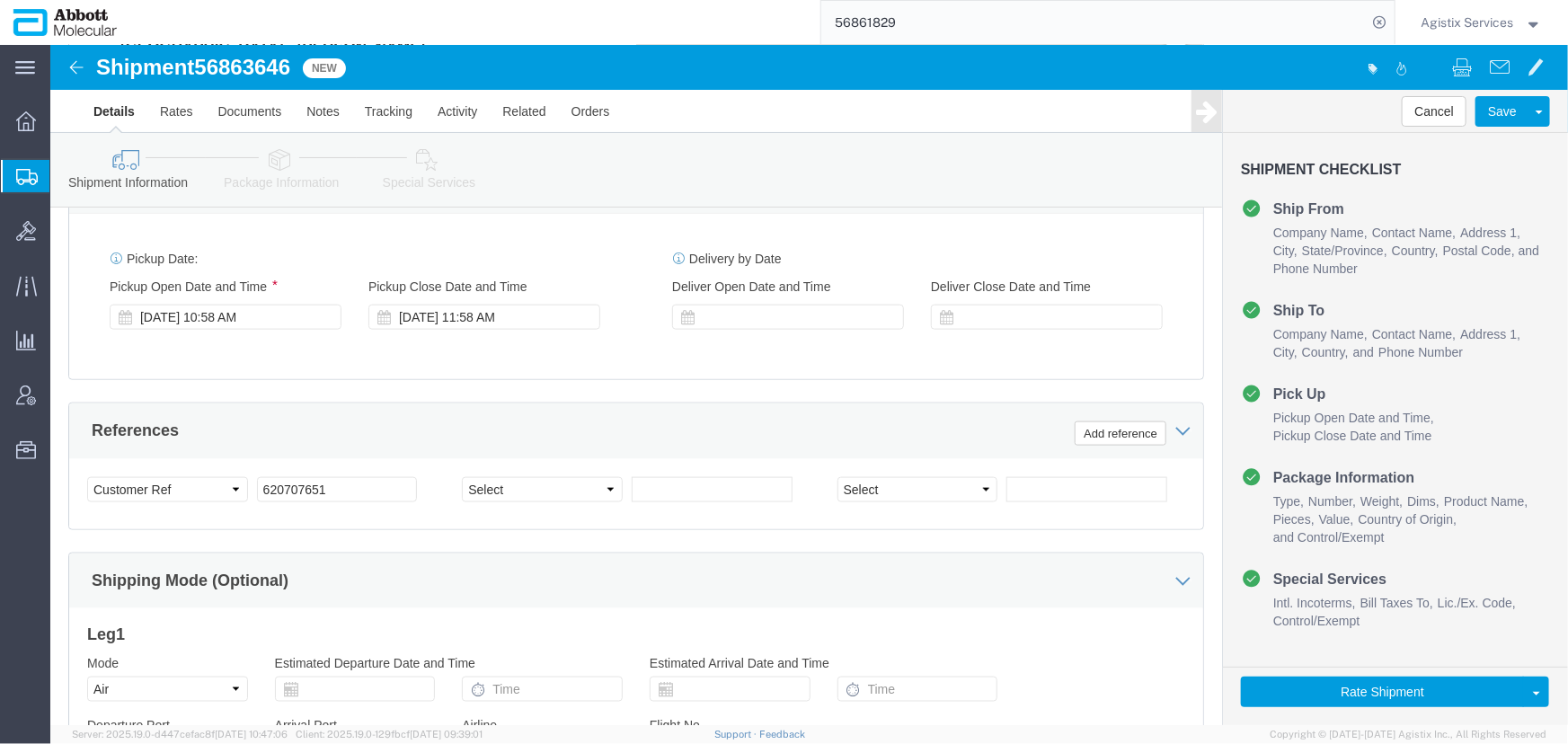
type input "JJ Test"
drag, startPoint x: 299, startPoint y: 422, endPoint x: 22, endPoint y: 417, distance: 277.0
click div "Select Account Type Activity ID Airline Appointment Number ASN Batch Request # …"
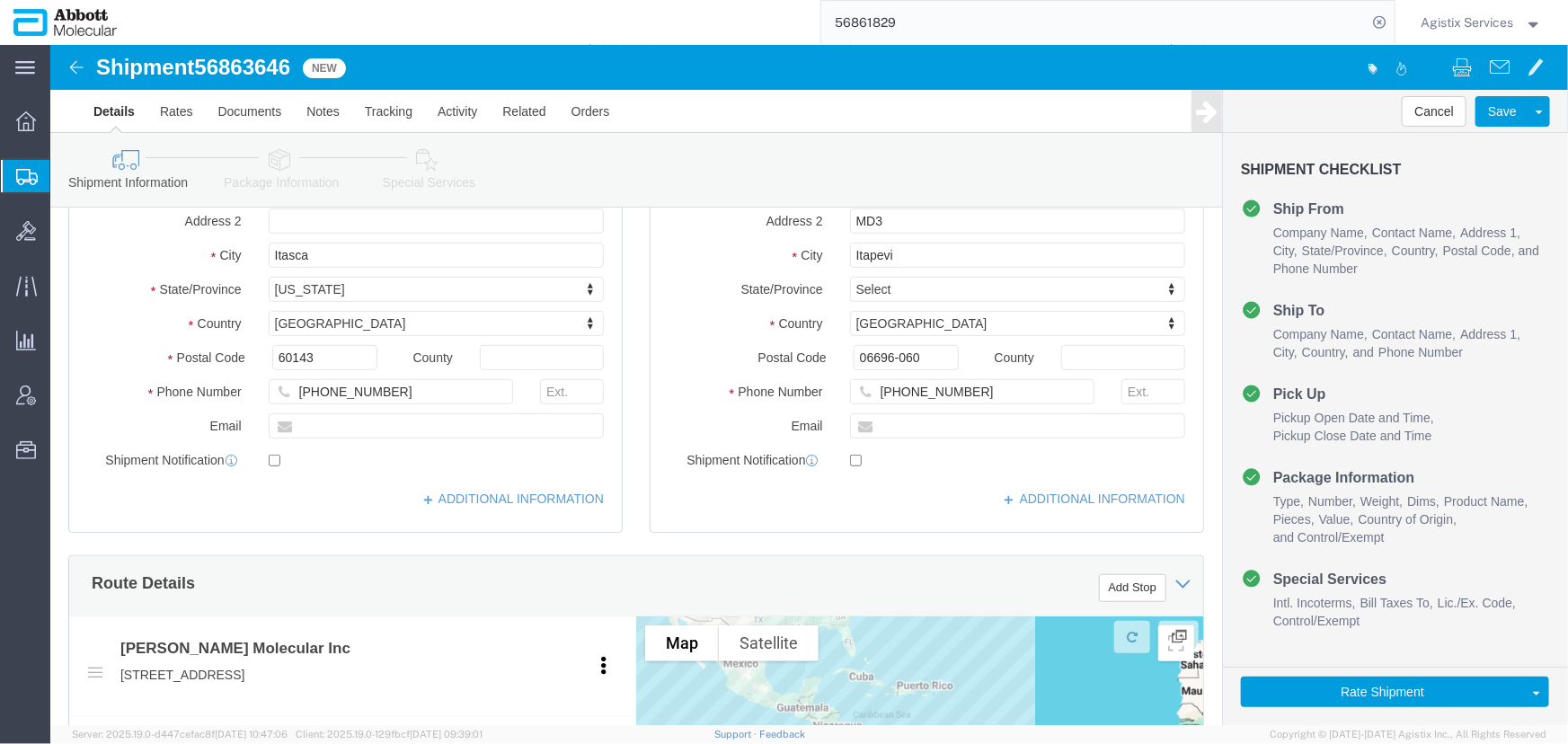
scroll to position [326, 0]
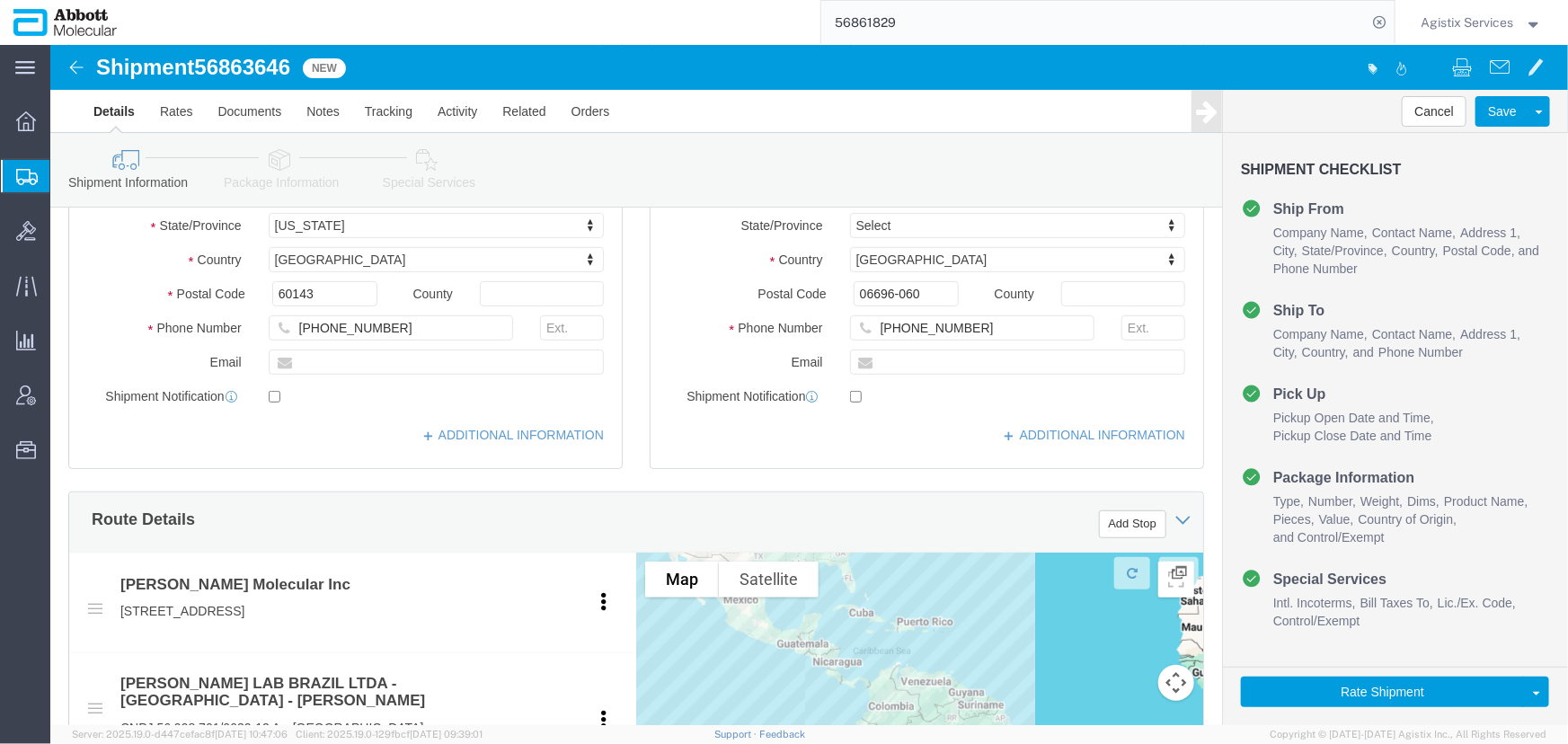
type input "TEST"
click input "[PHONE_NUMBER]"
click button "Rate Shipment"
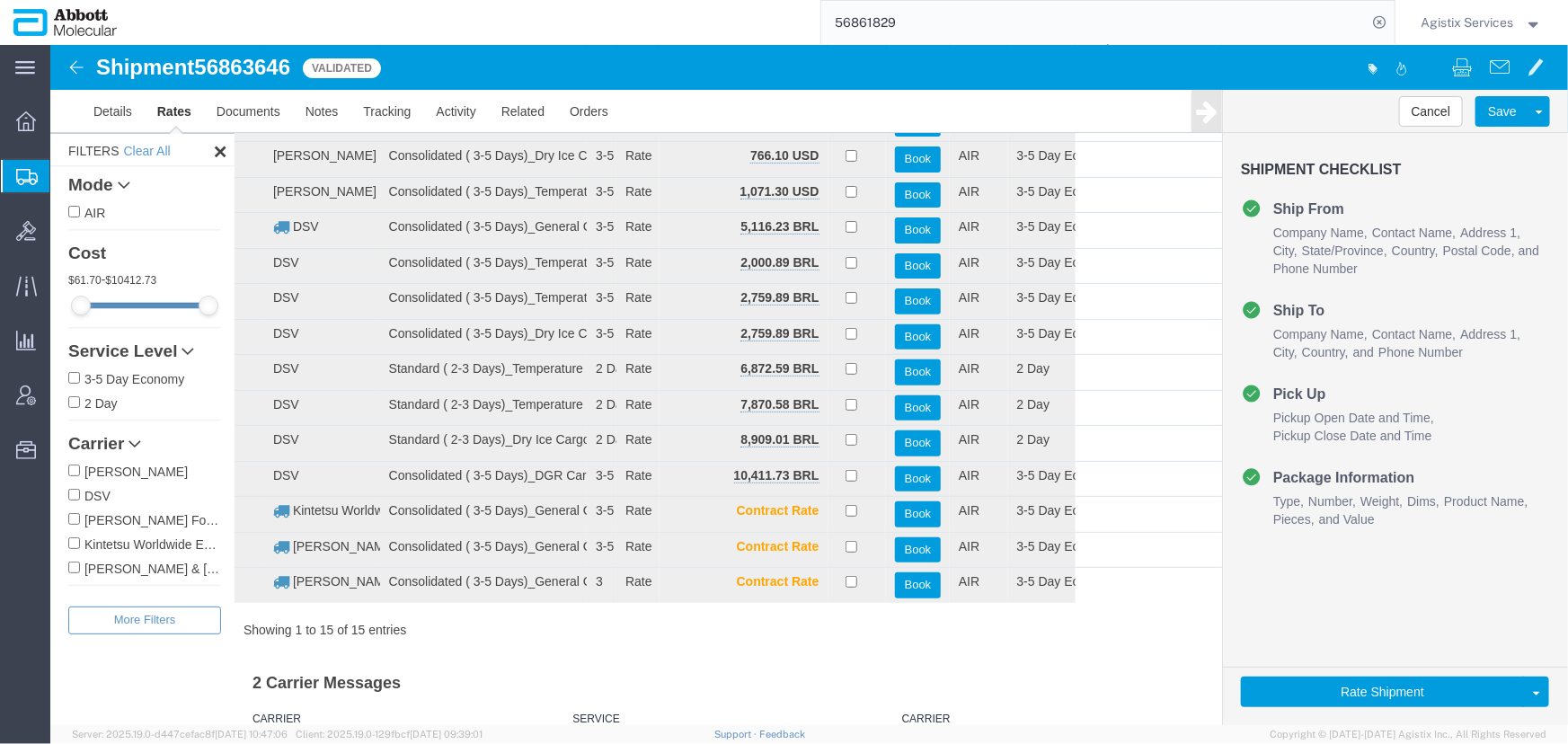
scroll to position [132, 0]
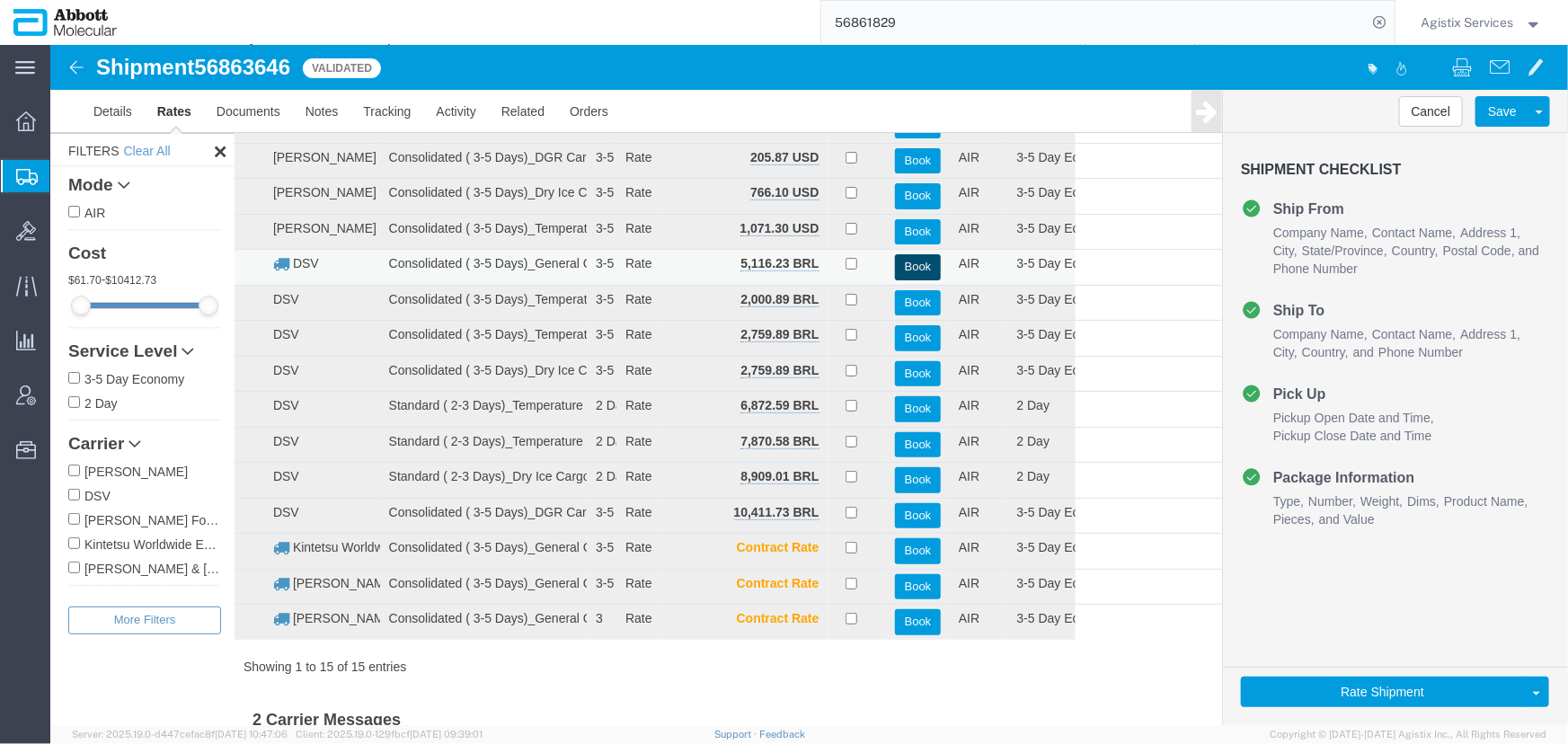
click at [904, 258] on button "Book" at bounding box center [916, 266] width 45 height 26
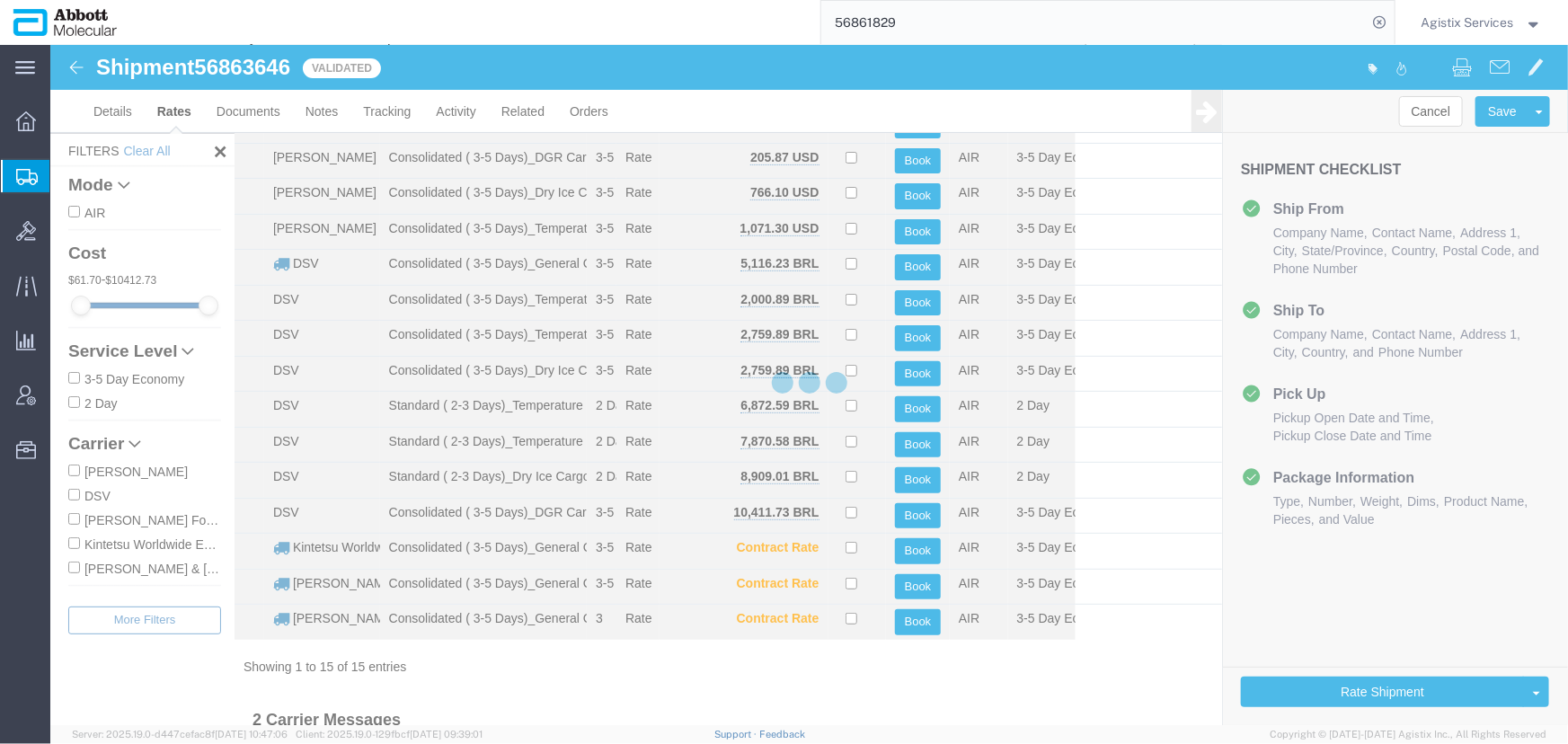
scroll to position [0, 0]
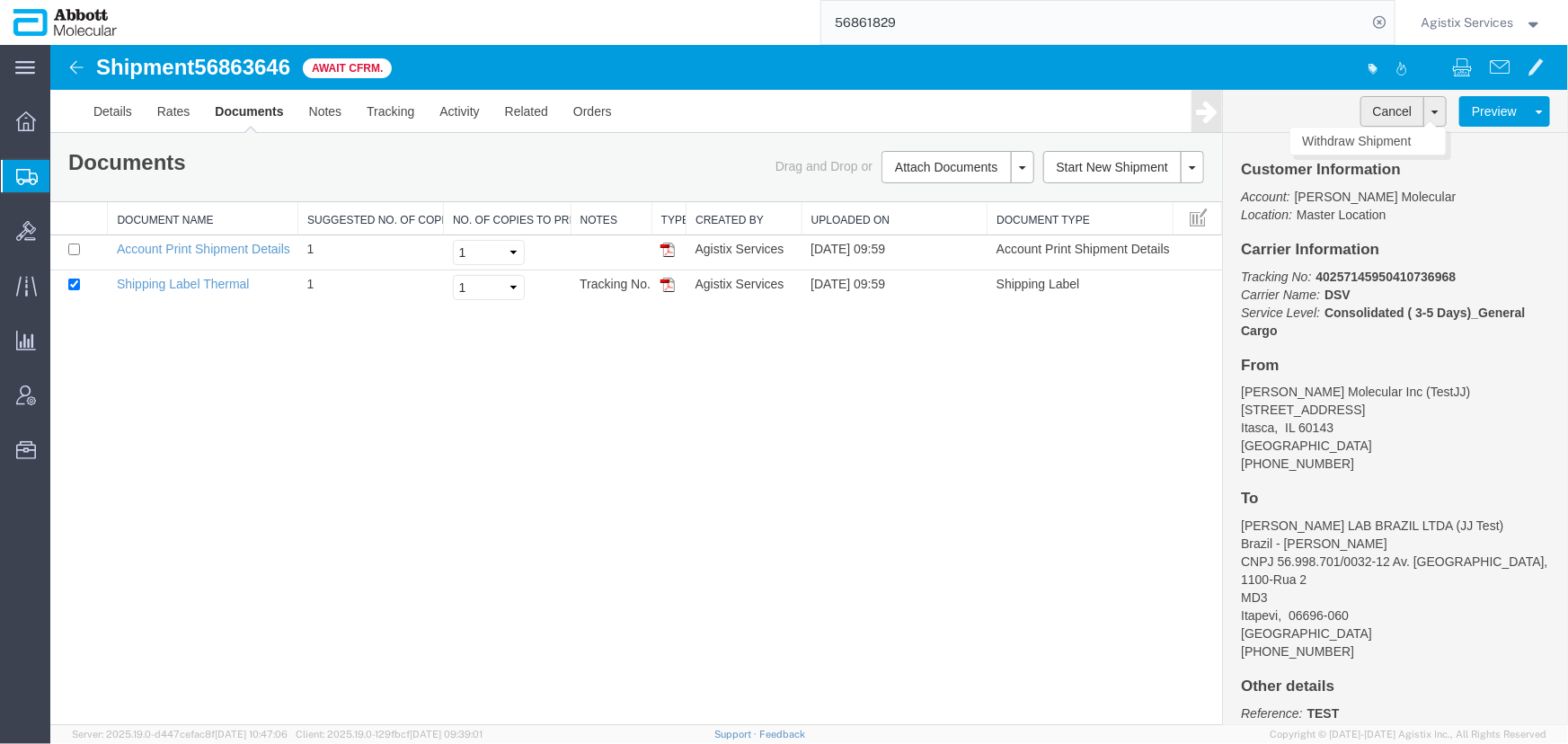
click at [1392, 112] on button "Cancel" at bounding box center [1392, 110] width 65 height 31
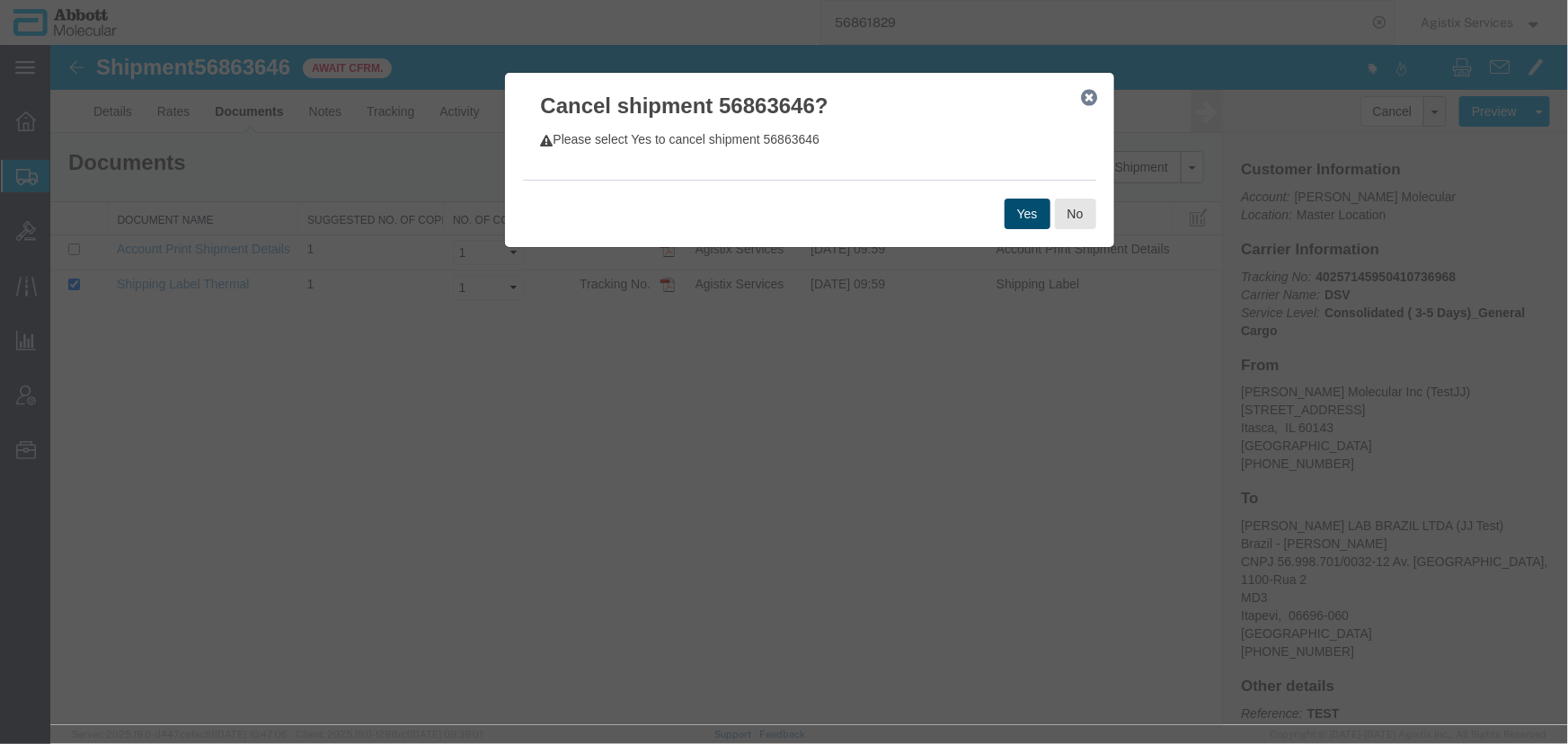
click at [1027, 220] on button "Yes" at bounding box center [1026, 213] width 45 height 31
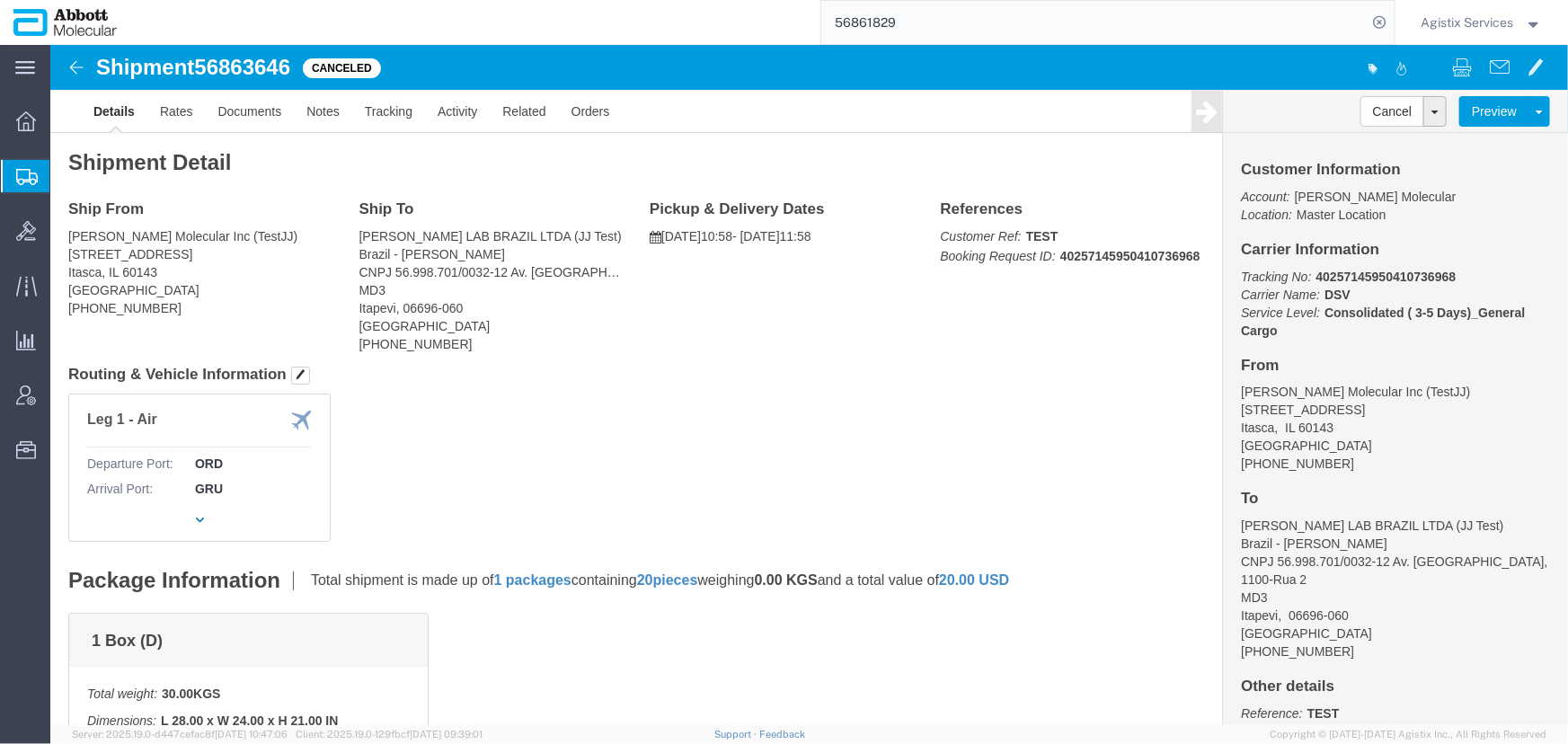
click at [1499, 28] on span "Agistix Services" at bounding box center [1468, 22] width 93 height 19
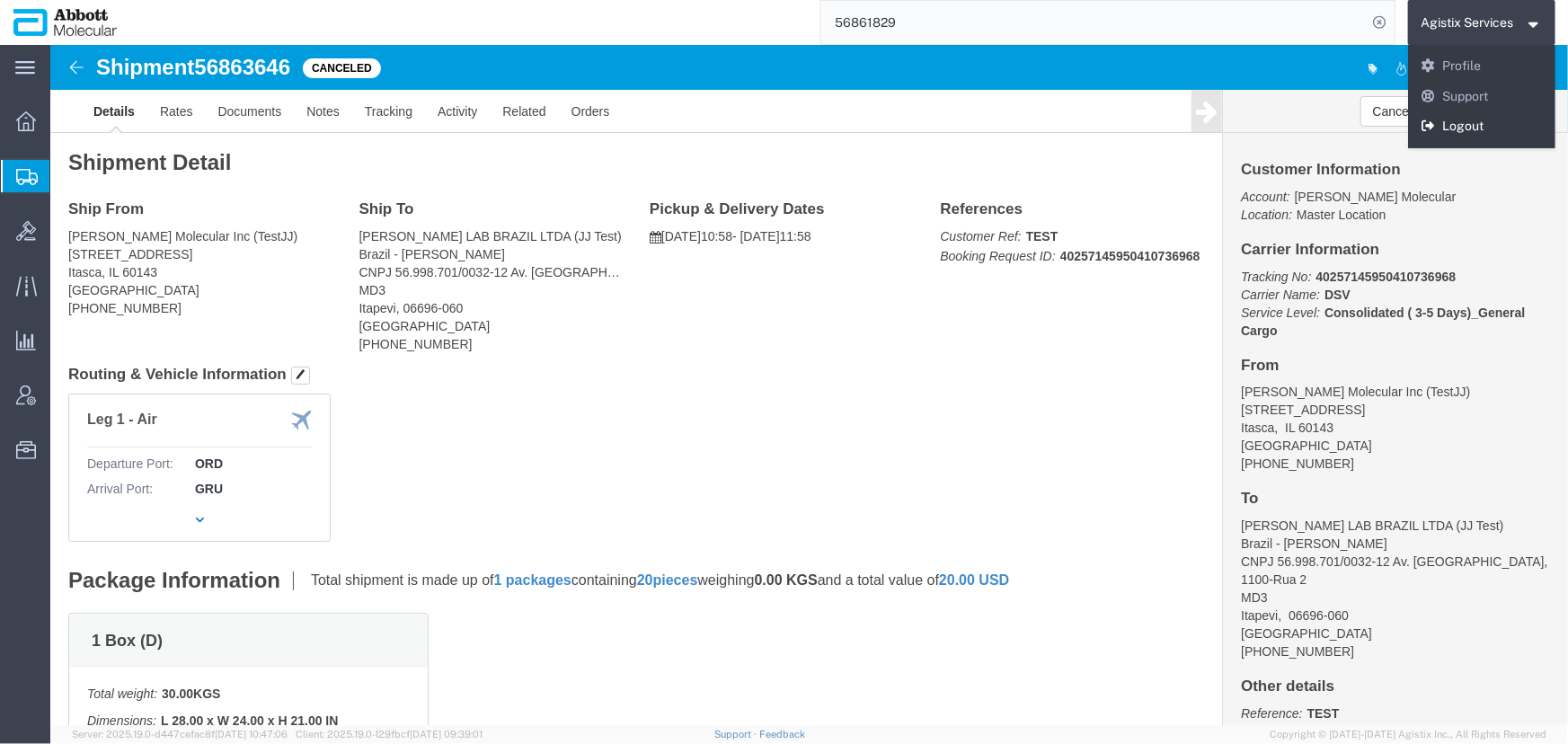
drag, startPoint x: 1464, startPoint y: 128, endPoint x: 1264, endPoint y: 2, distance: 236.4
click at [1464, 128] on link "Logout" at bounding box center [1482, 127] width 148 height 31
